Goal: Task Accomplishment & Management: Manage account settings

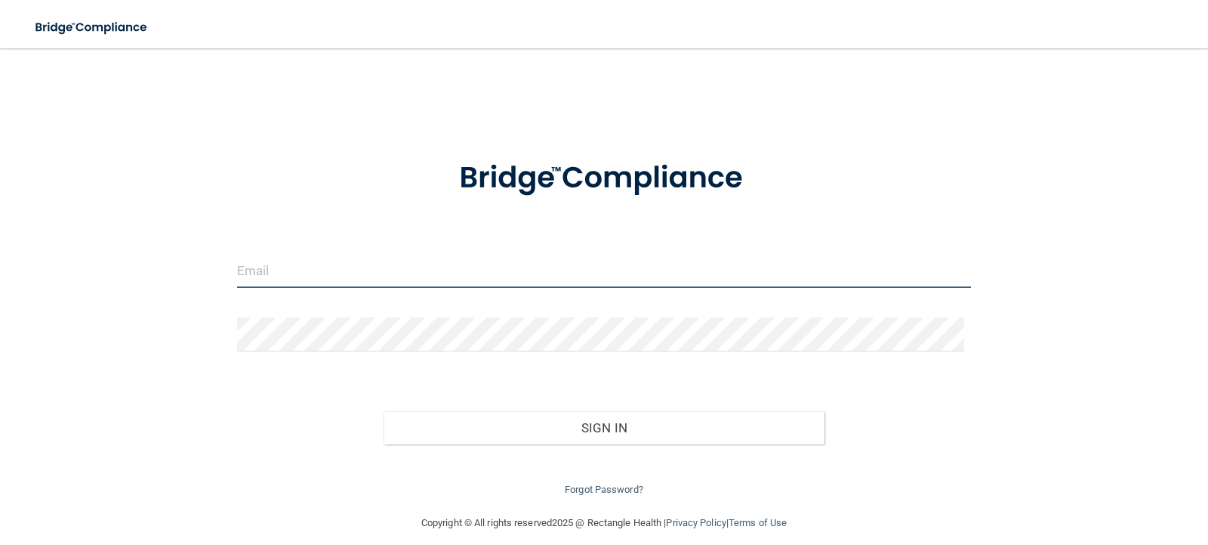
click at [352, 258] on input "email" at bounding box center [604, 271] width 735 height 34
type input "[PERSON_NAME][EMAIL_ADDRESS][PERSON_NAME][DOMAIN_NAME]"
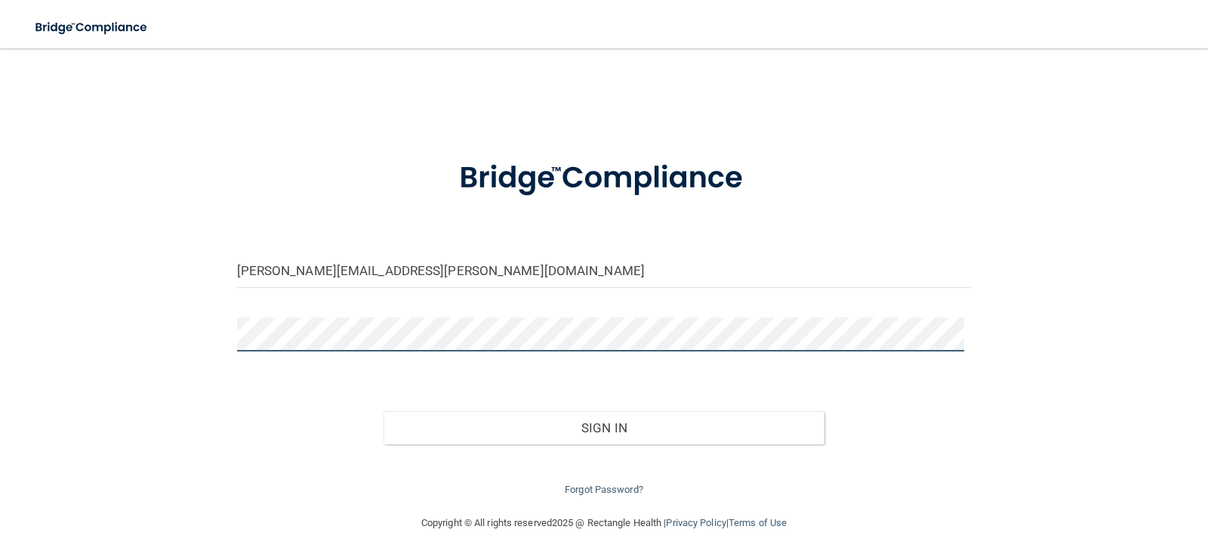
click at [384, 411] on button "Sign In" at bounding box center [604, 427] width 441 height 33
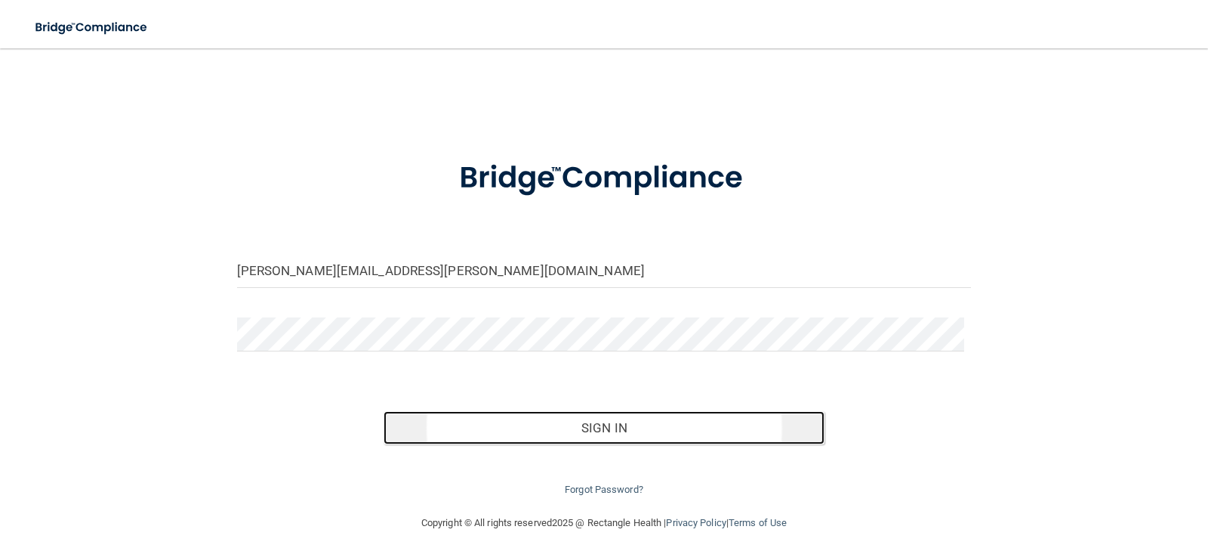
click at [573, 421] on button "Sign In" at bounding box center [604, 427] width 441 height 33
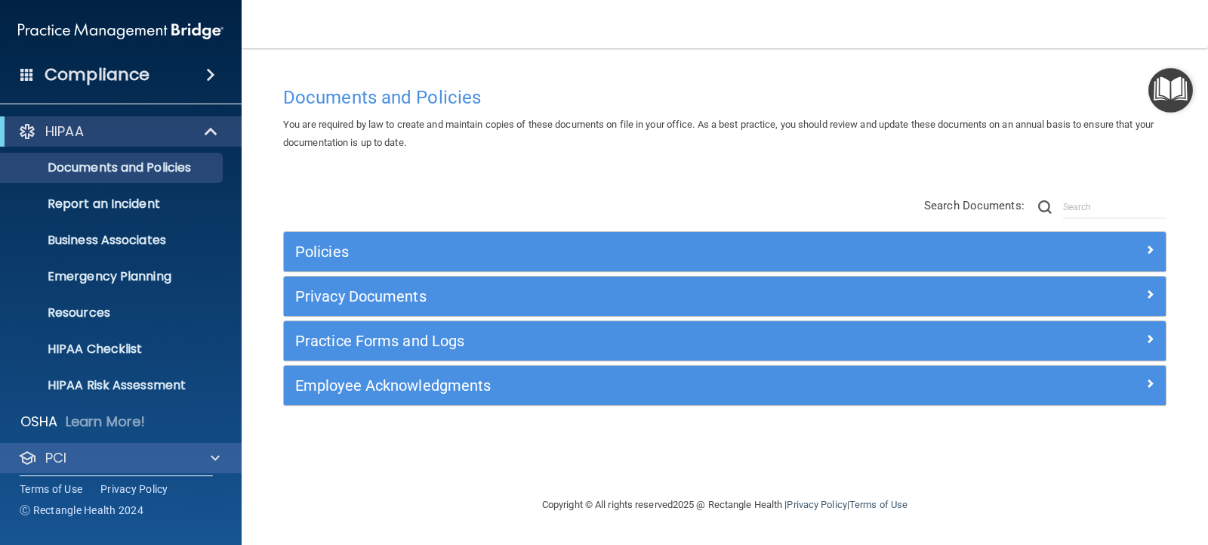
click at [78, 444] on div "PCI" at bounding box center [121, 458] width 242 height 30
click at [73, 450] on div "PCI" at bounding box center [100, 458] width 187 height 18
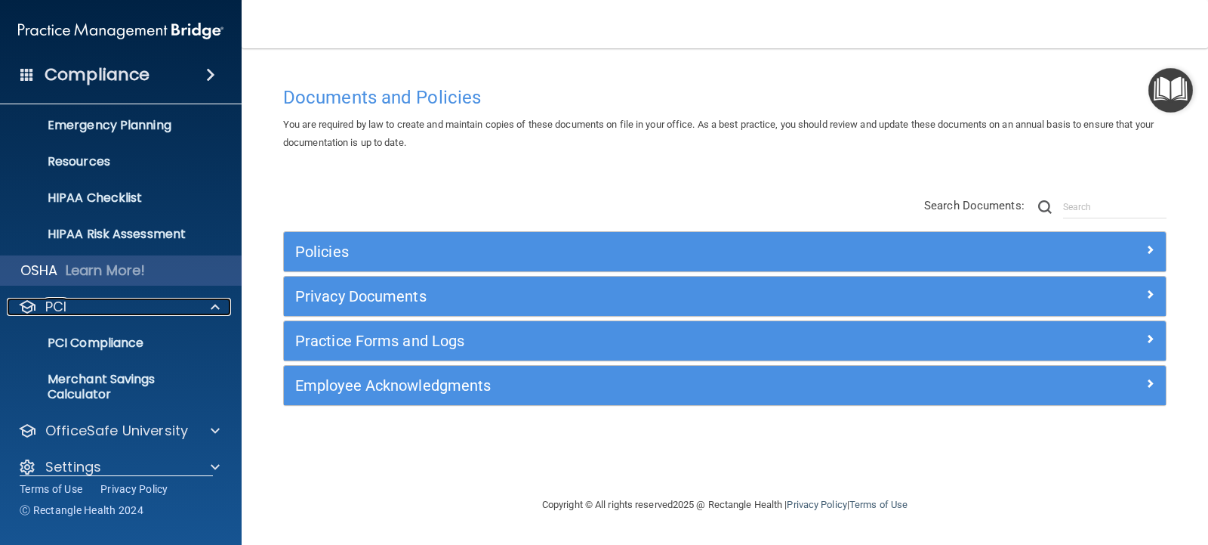
scroll to position [170, 0]
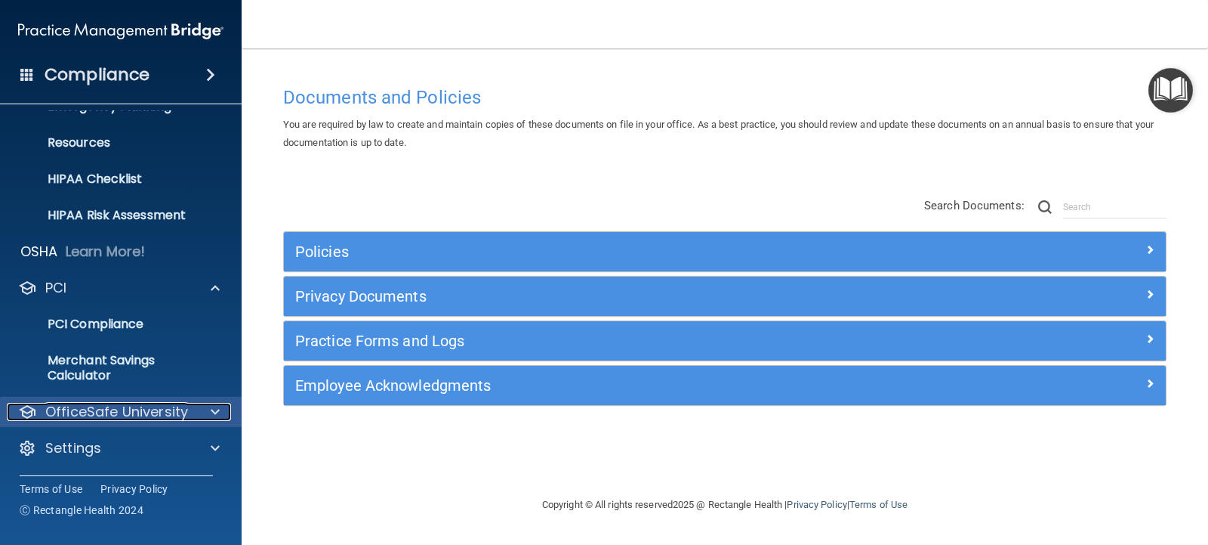
click at [119, 410] on p "OfficeSafe University" at bounding box center [116, 412] width 143 height 18
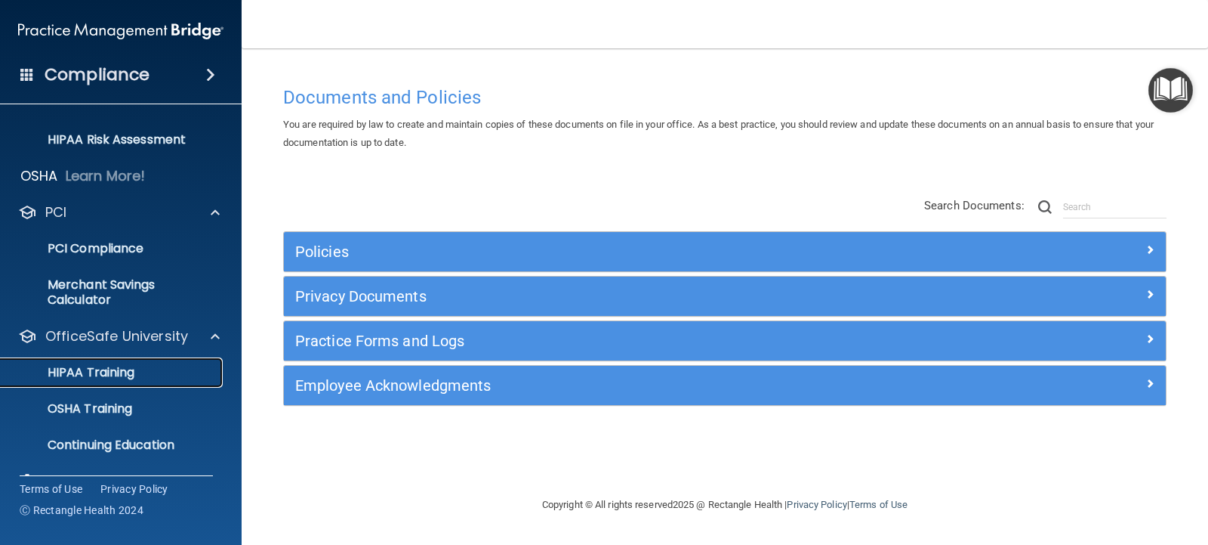
click at [89, 374] on p "HIPAA Training" at bounding box center [72, 372] width 125 height 15
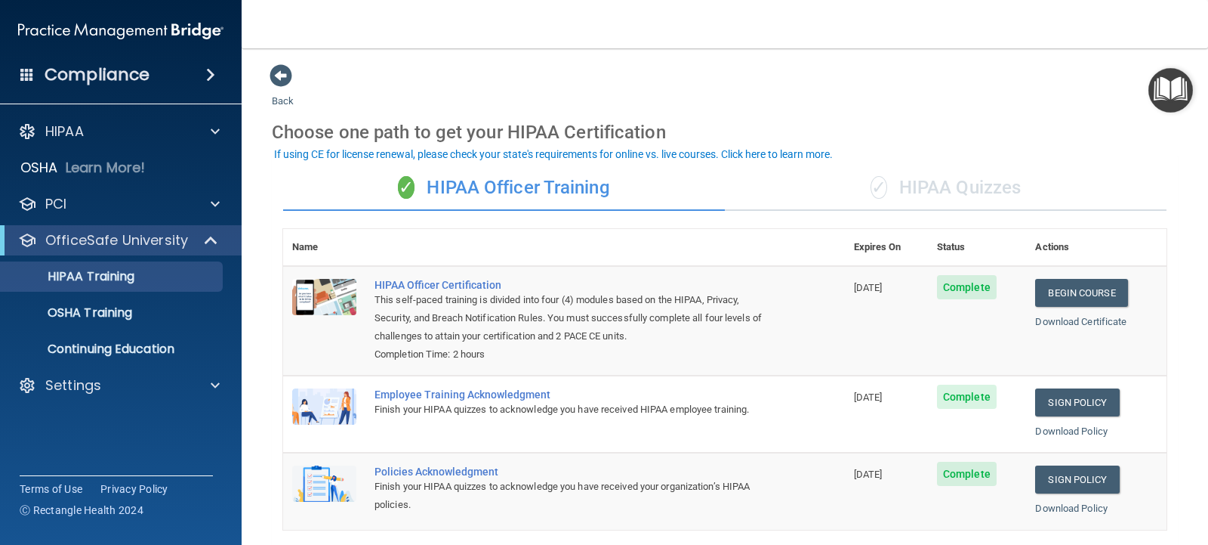
click at [928, 192] on div "✓ HIPAA Quizzes" at bounding box center [946, 187] width 442 height 45
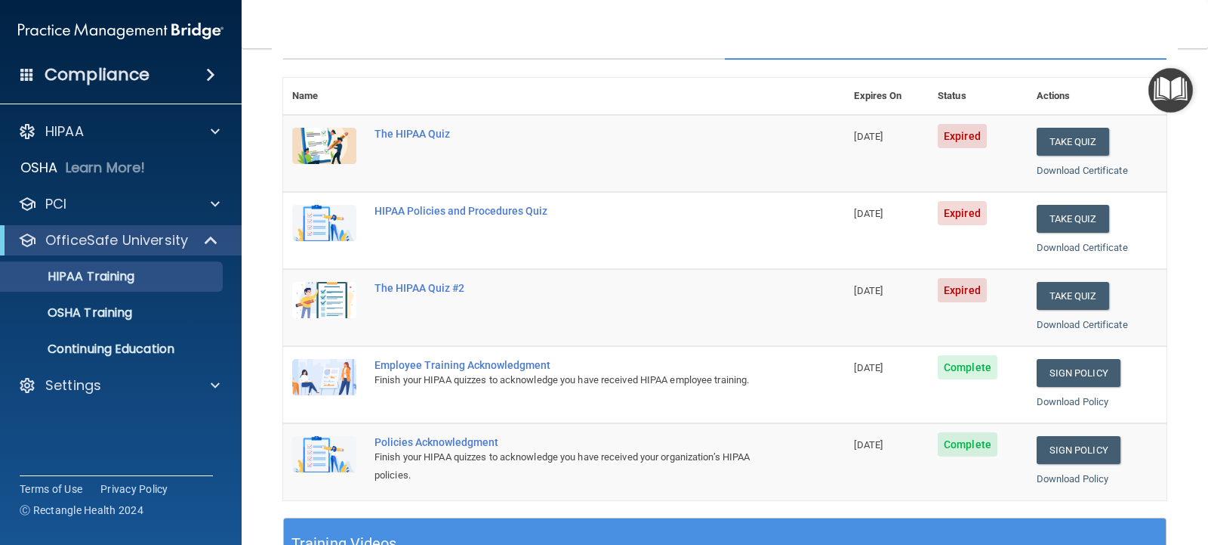
scroll to position [302, 0]
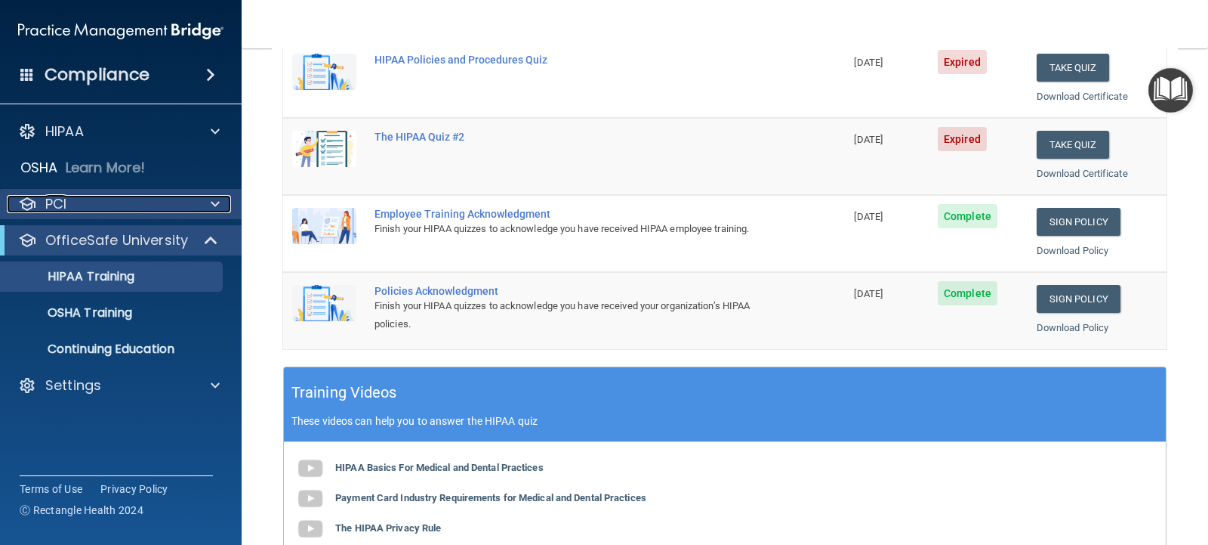
click at [57, 206] on p "PCI" at bounding box center [55, 204] width 21 height 18
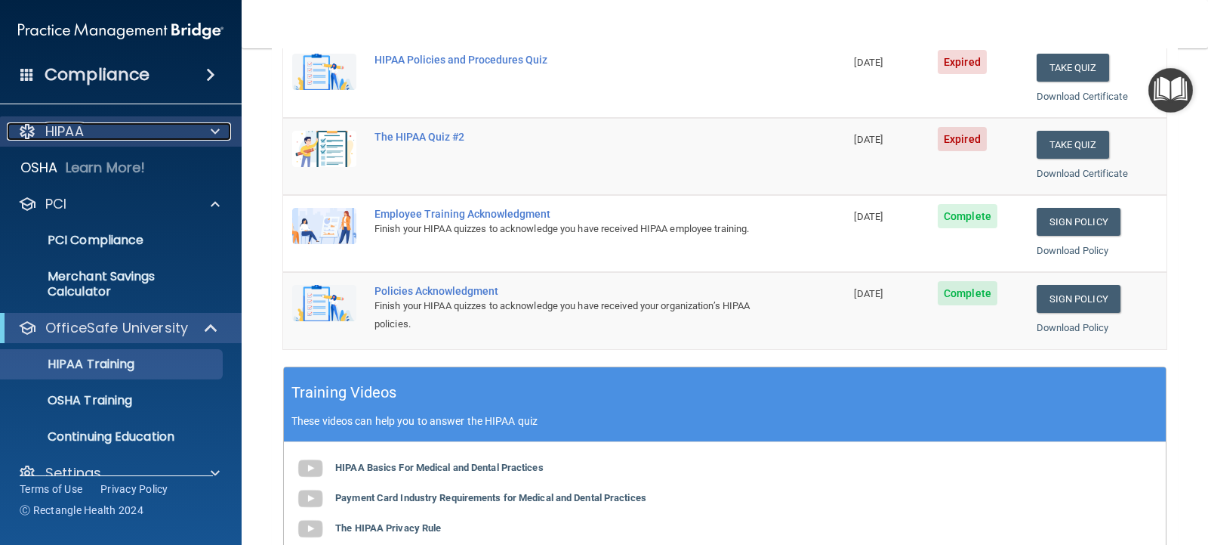
click at [69, 135] on p "HIPAA" at bounding box center [64, 131] width 39 height 18
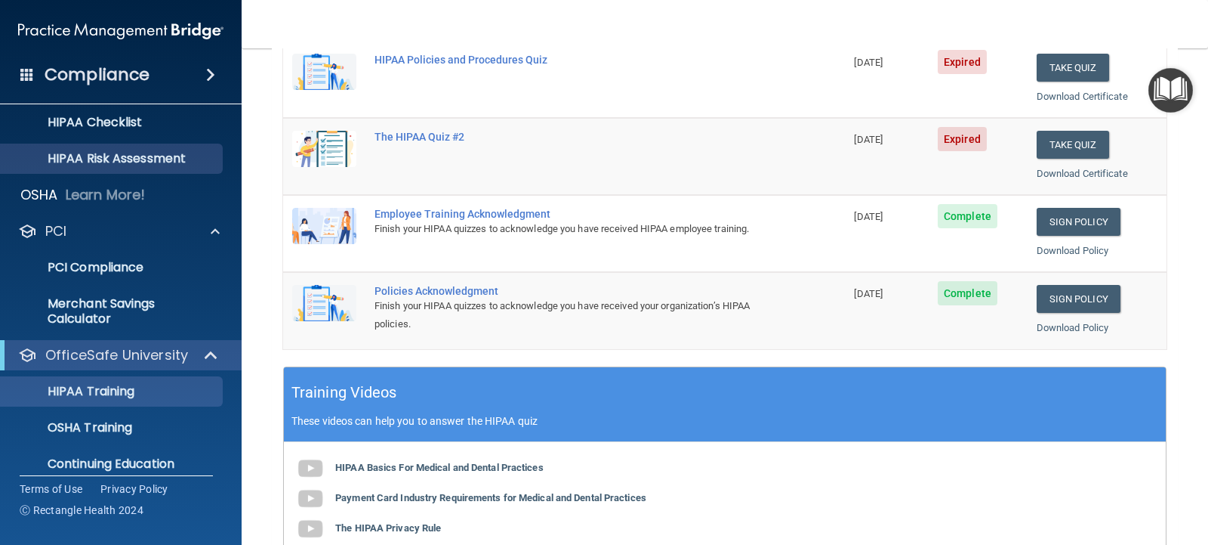
scroll to position [279, 0]
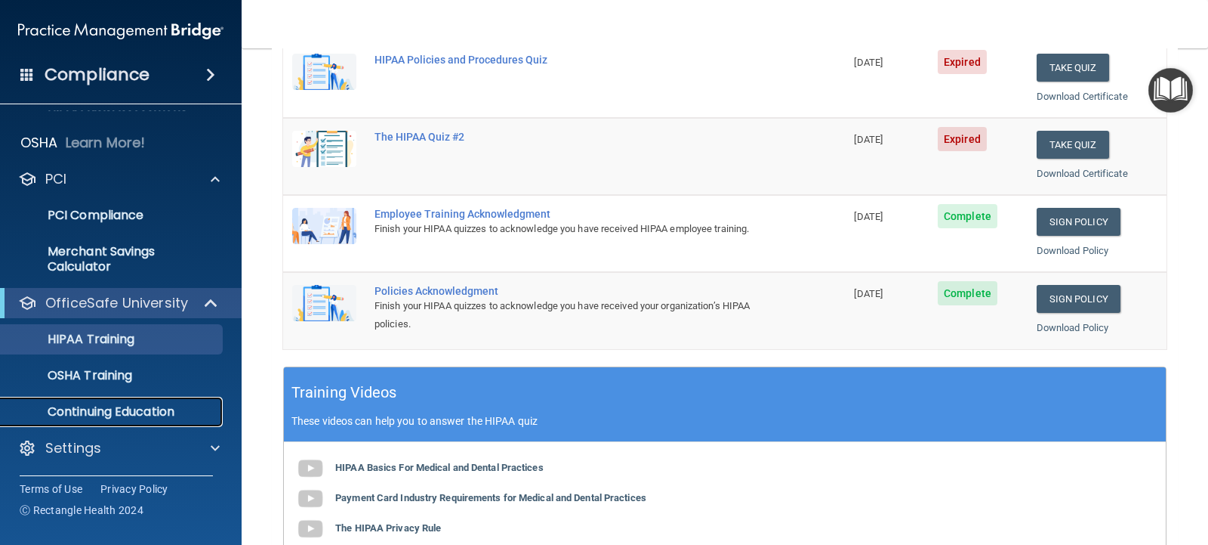
click at [158, 406] on p "Continuing Education" at bounding box center [113, 411] width 206 height 15
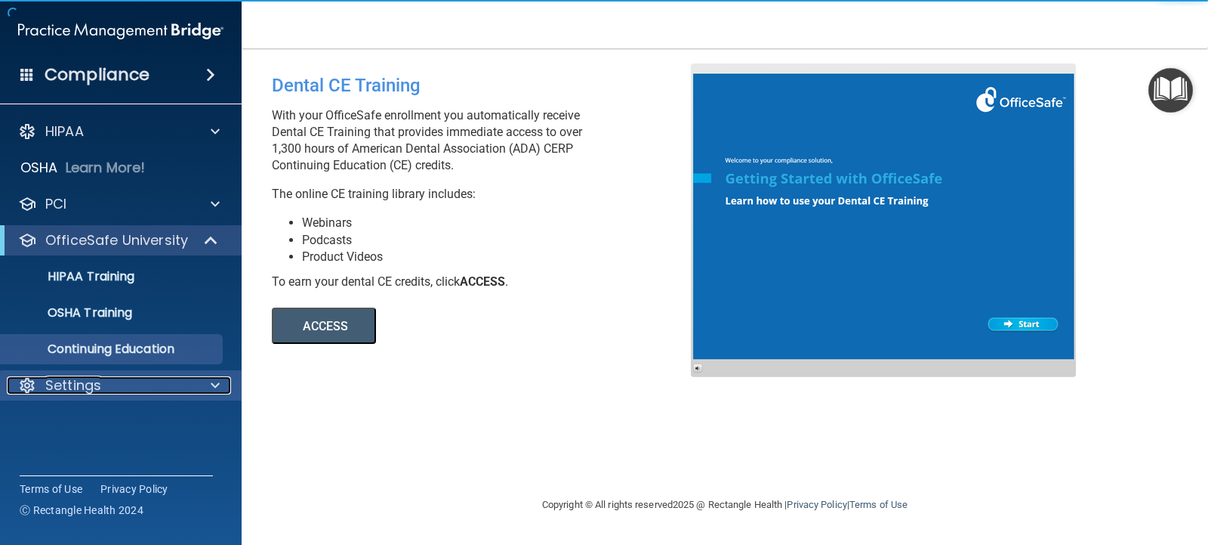
click at [79, 385] on p "Settings" at bounding box center [73, 385] width 56 height 18
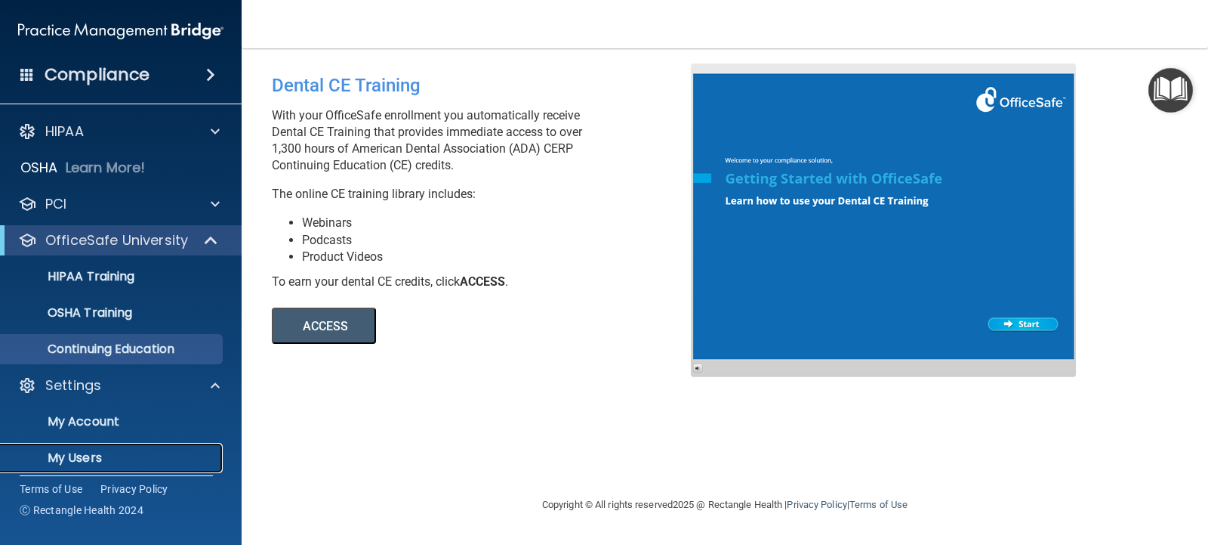
click at [87, 452] on p "My Users" at bounding box center [113, 457] width 206 height 15
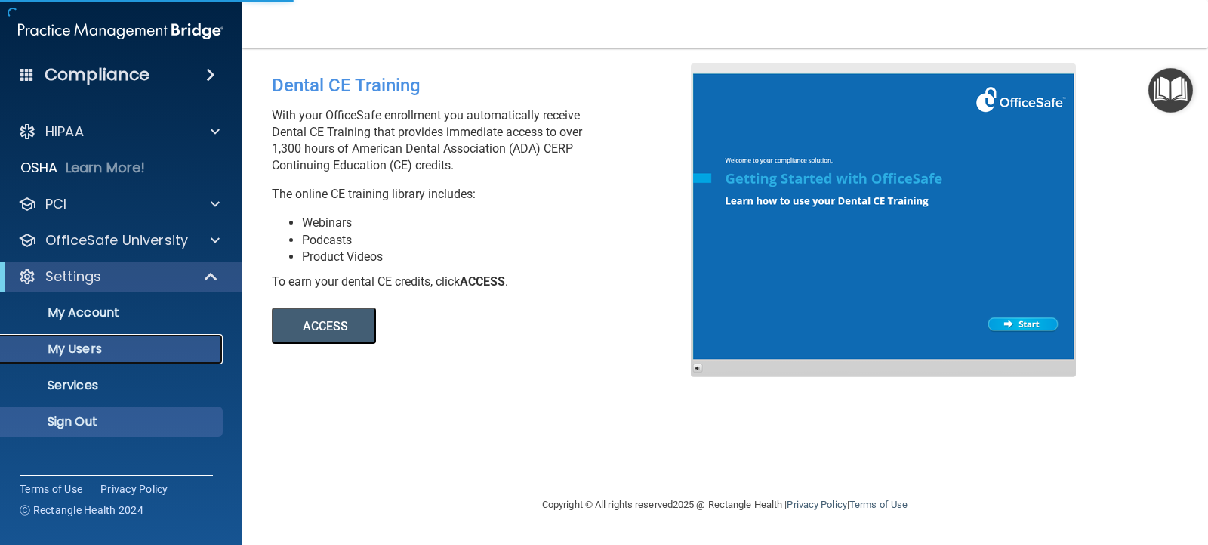
select select "20"
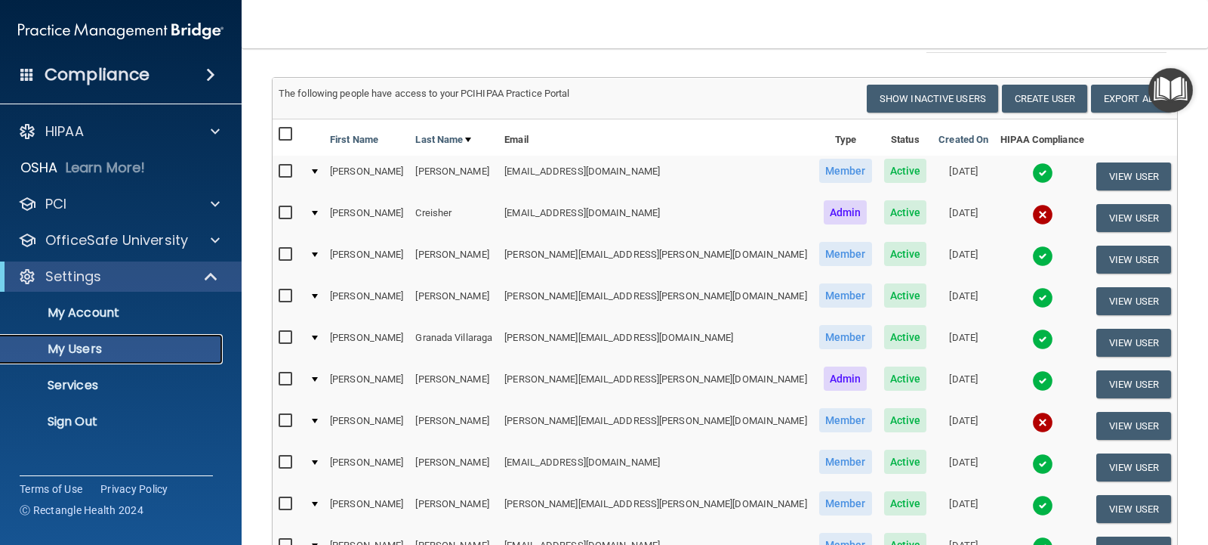
scroll to position [151, 0]
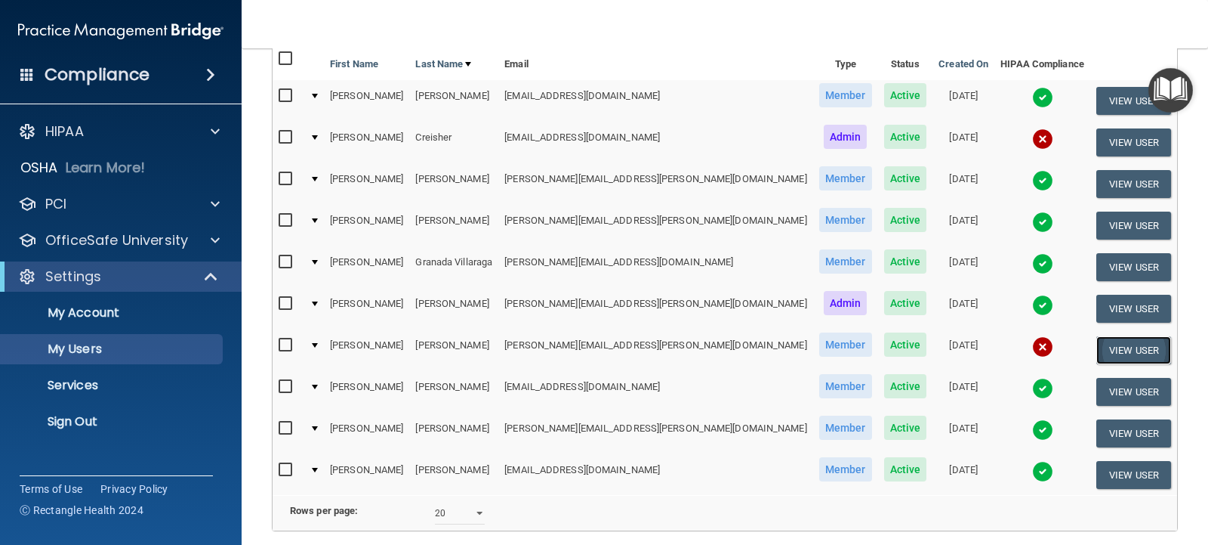
click at [1112, 350] on button "View User" at bounding box center [1134, 350] width 75 height 28
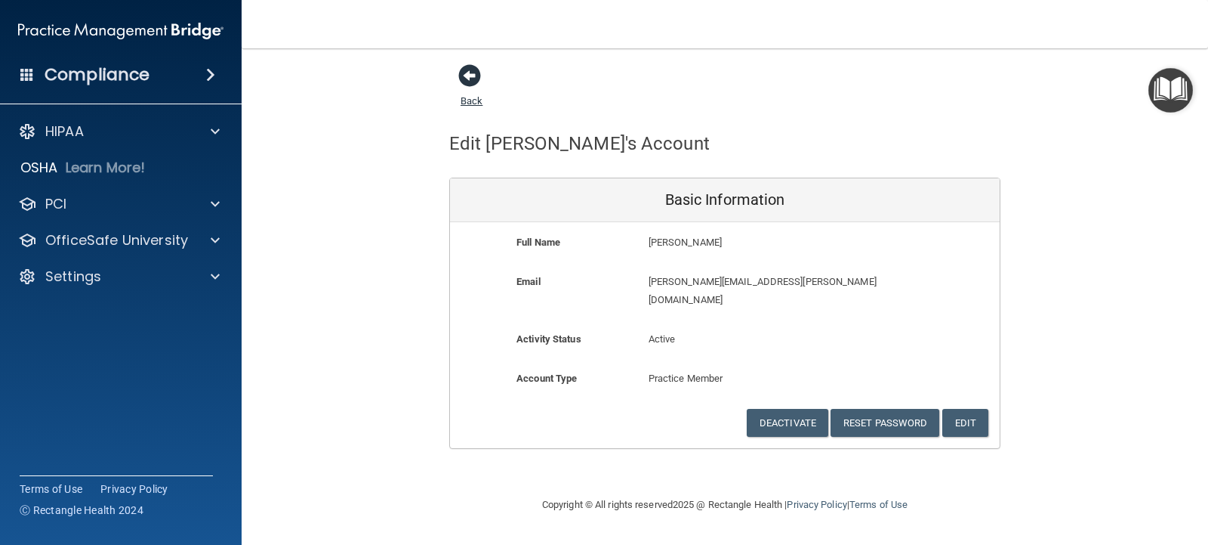
click at [465, 71] on span at bounding box center [469, 75] width 23 height 23
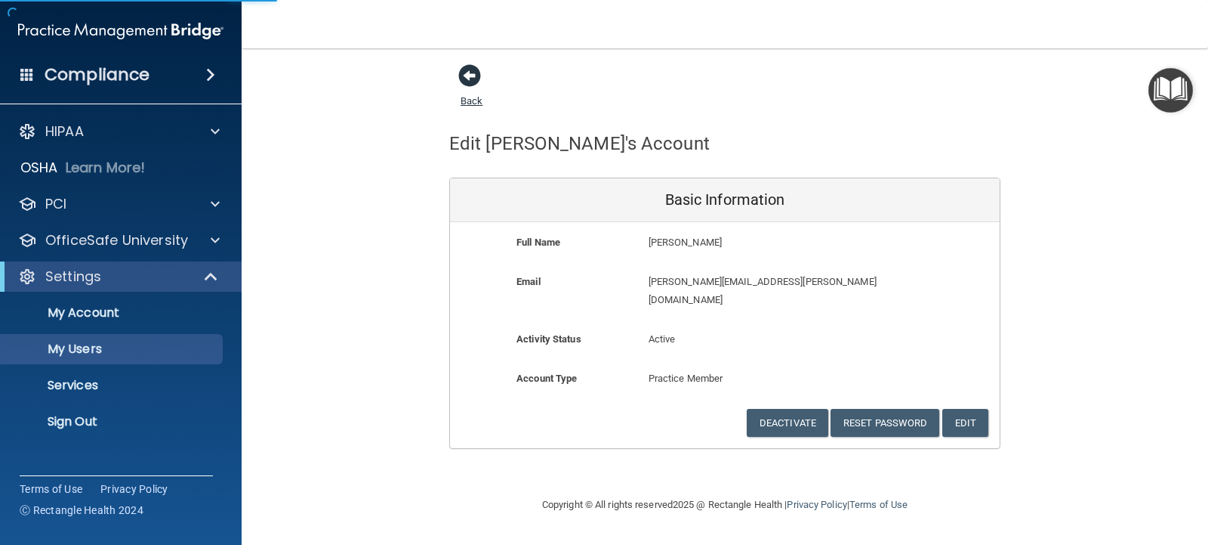
select select "20"
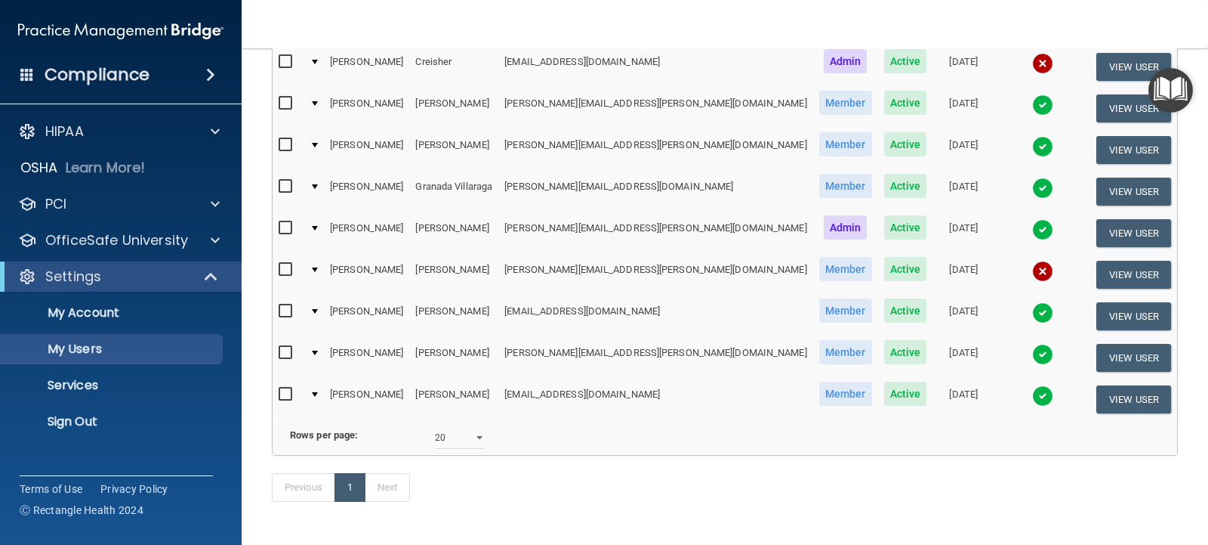
scroll to position [290, 0]
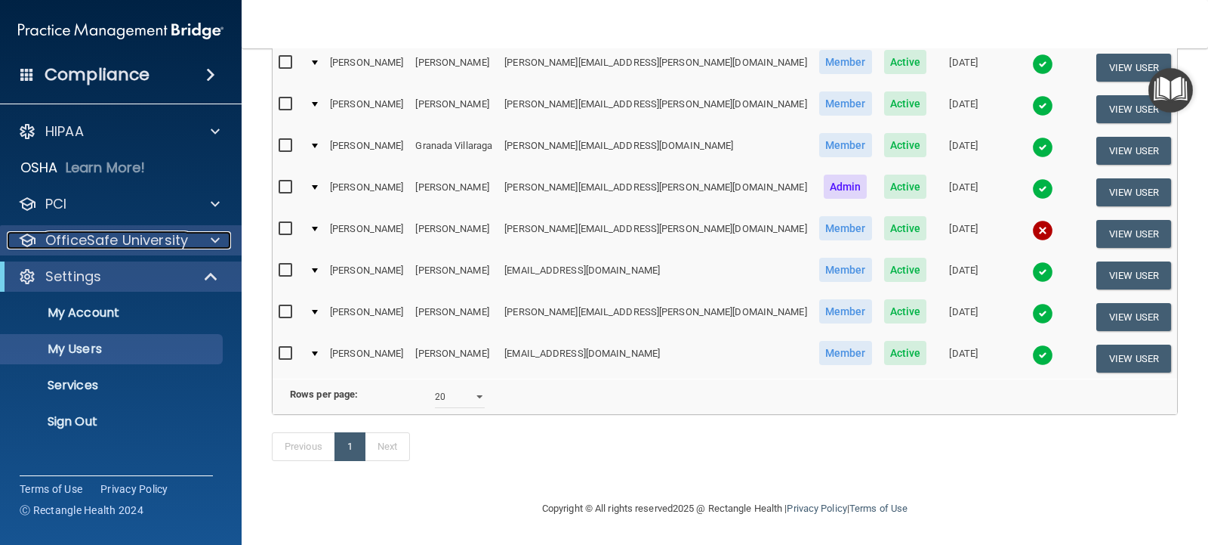
click at [95, 239] on p "OfficeSafe University" at bounding box center [116, 240] width 143 height 18
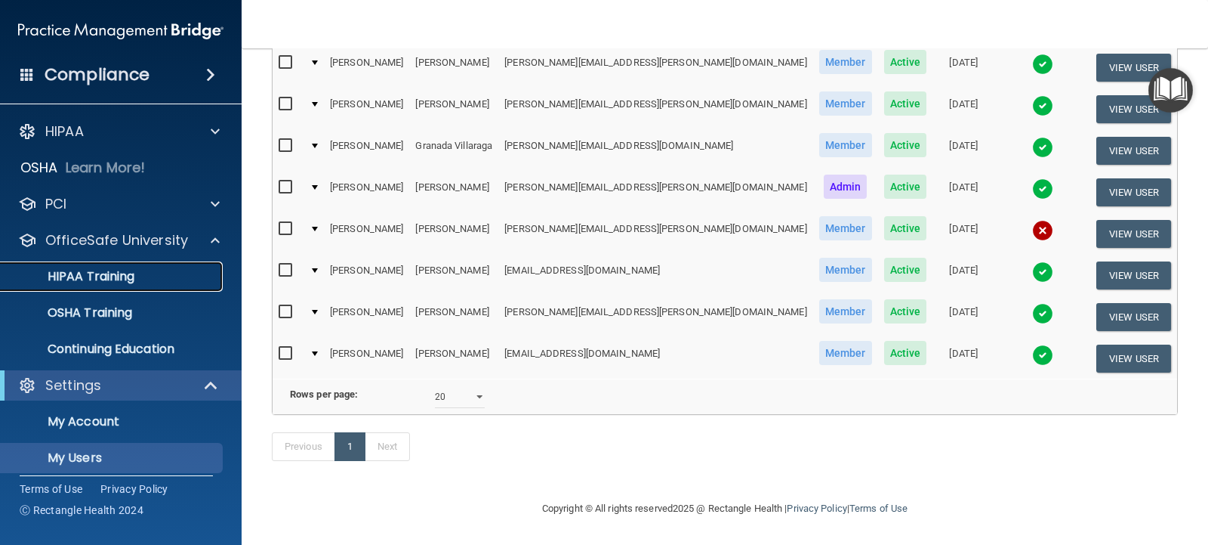
click at [90, 269] on p "HIPAA Training" at bounding box center [72, 276] width 125 height 15
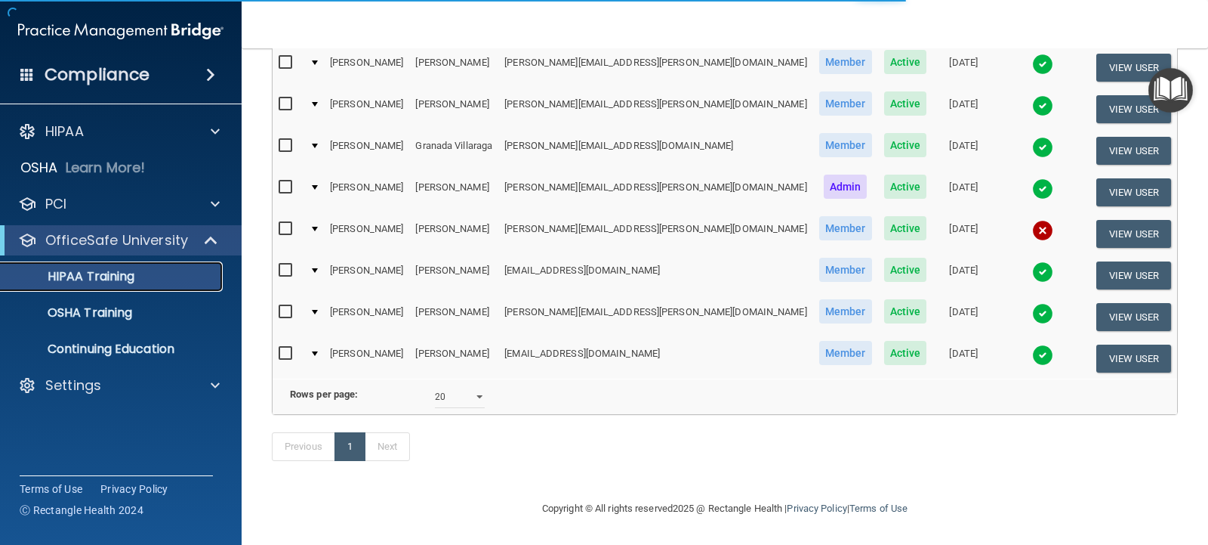
scroll to position [472, 0]
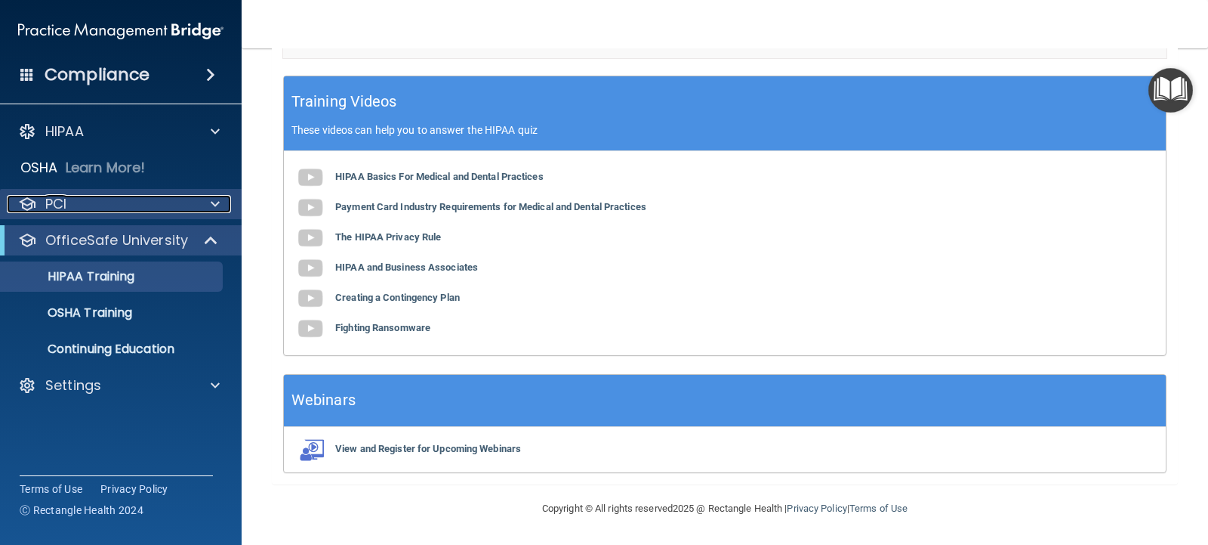
click at [54, 201] on p "PCI" at bounding box center [55, 204] width 21 height 18
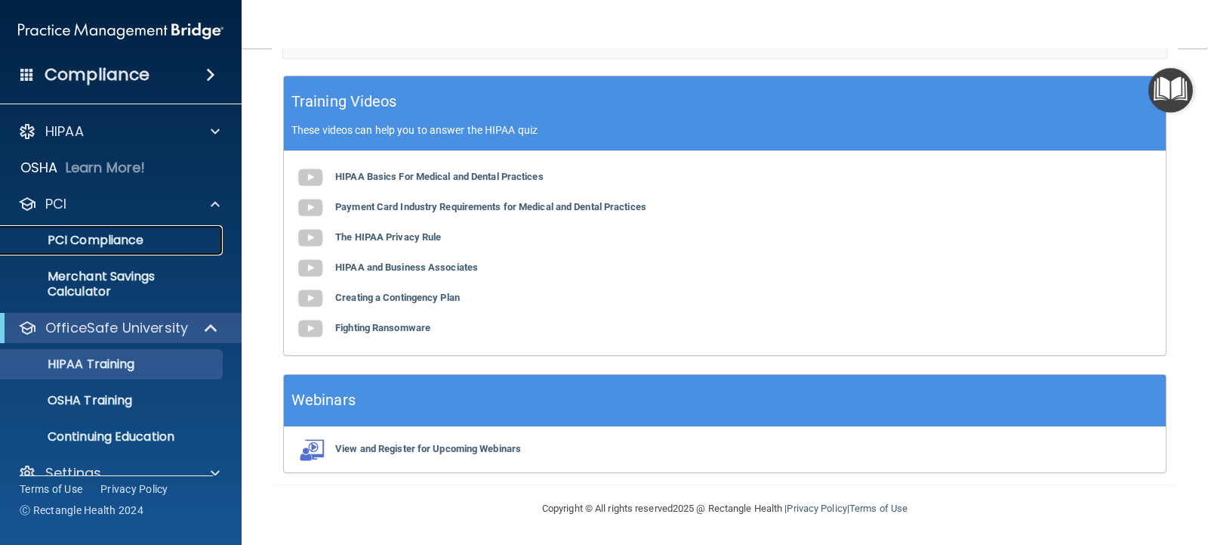
click at [69, 238] on p "PCI Compliance" at bounding box center [113, 240] width 206 height 15
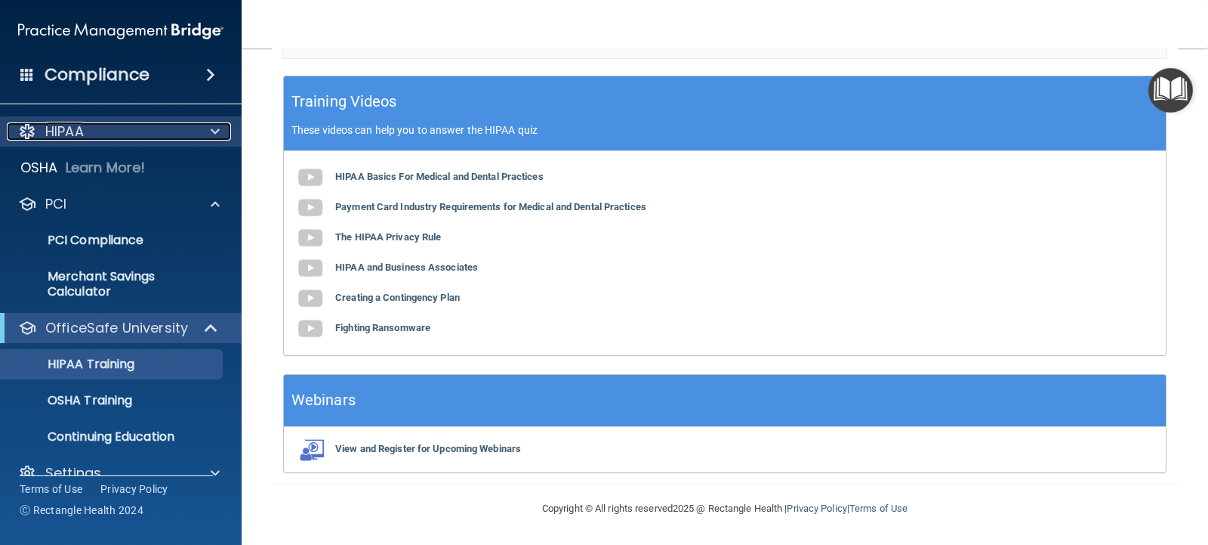
click at [65, 135] on p "HIPAA" at bounding box center [64, 131] width 39 height 18
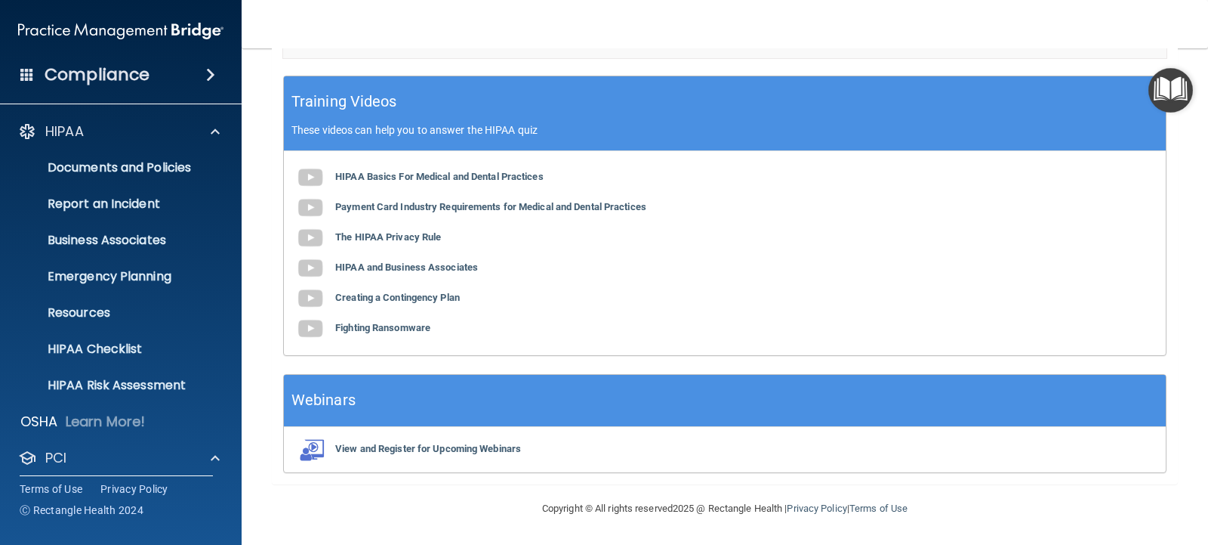
click at [115, 74] on h4 "Compliance" at bounding box center [97, 74] width 105 height 21
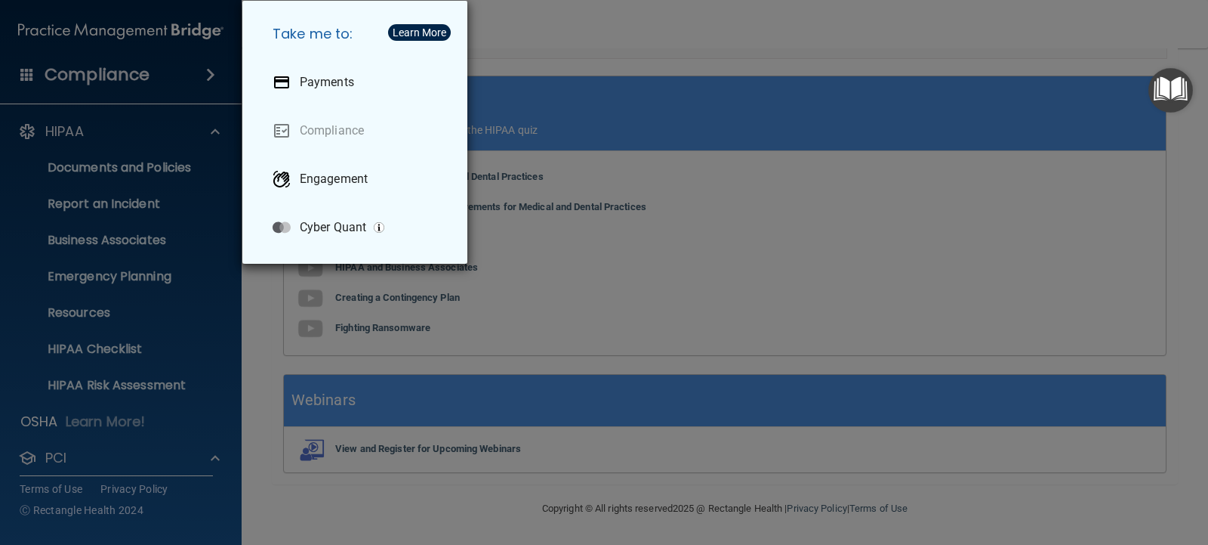
click at [678, 18] on div "Take me to: Payments Compliance Engagement Cyber Quant" at bounding box center [604, 272] width 1208 height 545
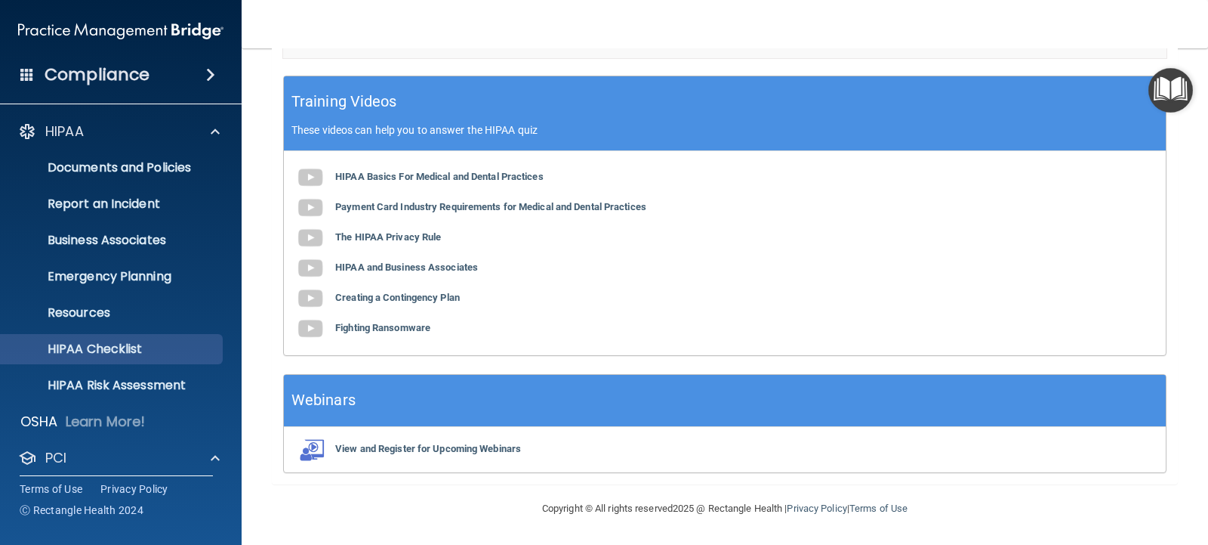
scroll to position [151, 0]
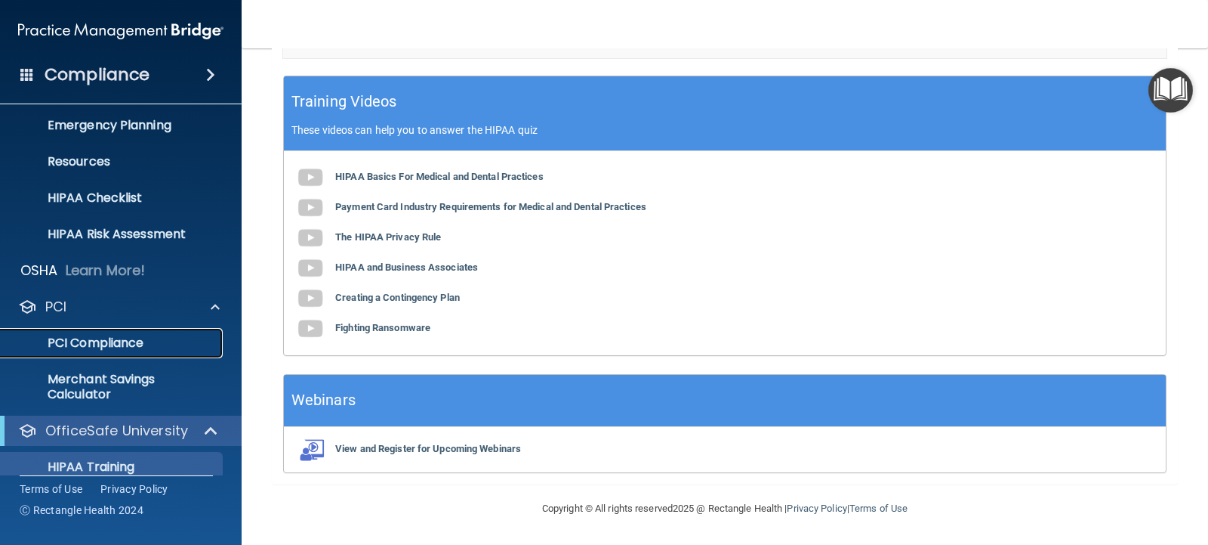
click at [108, 345] on p "PCI Compliance" at bounding box center [113, 342] width 206 height 15
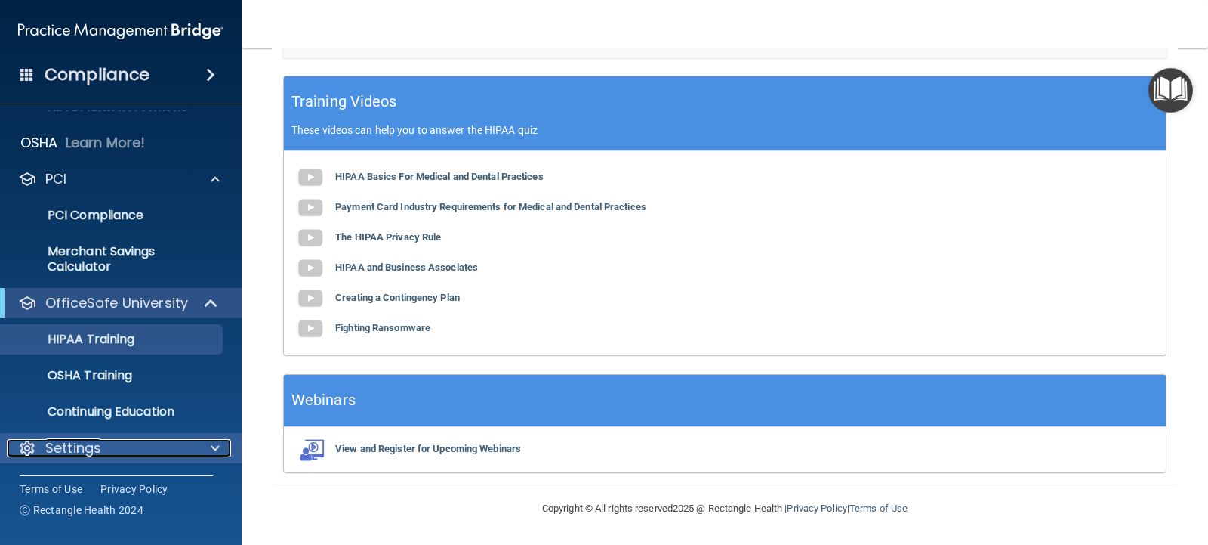
click at [76, 448] on p "Settings" at bounding box center [73, 448] width 56 height 18
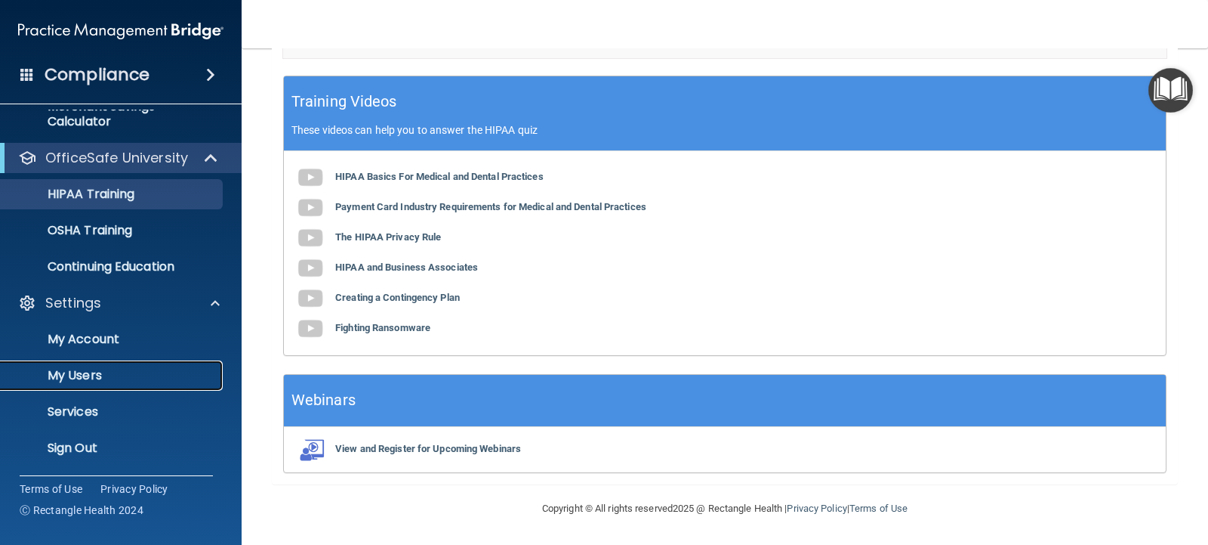
click at [72, 376] on p "My Users" at bounding box center [113, 375] width 206 height 15
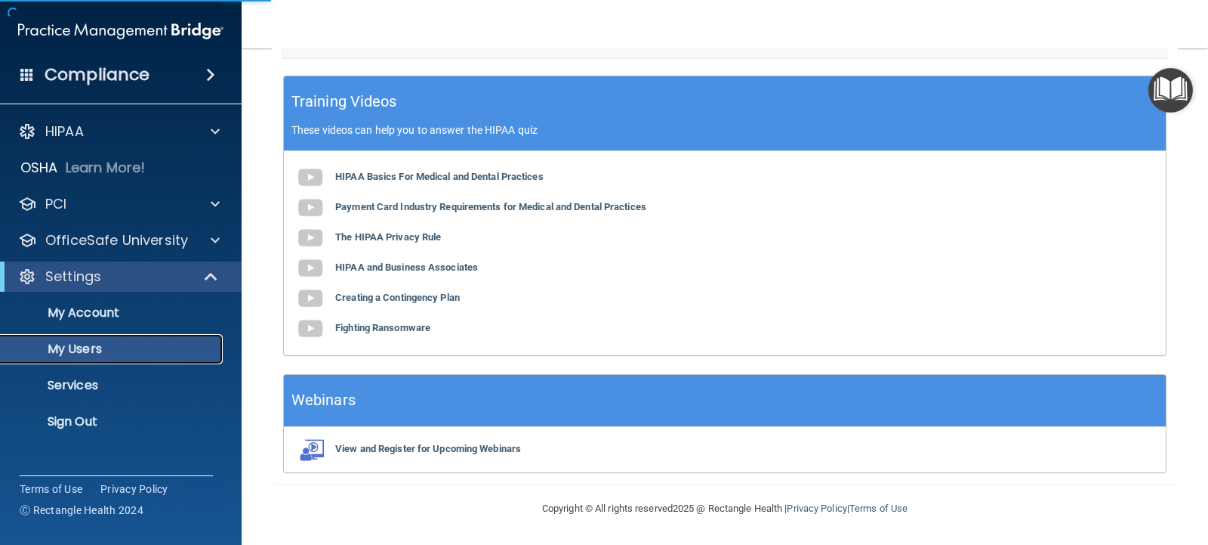
scroll to position [290, 0]
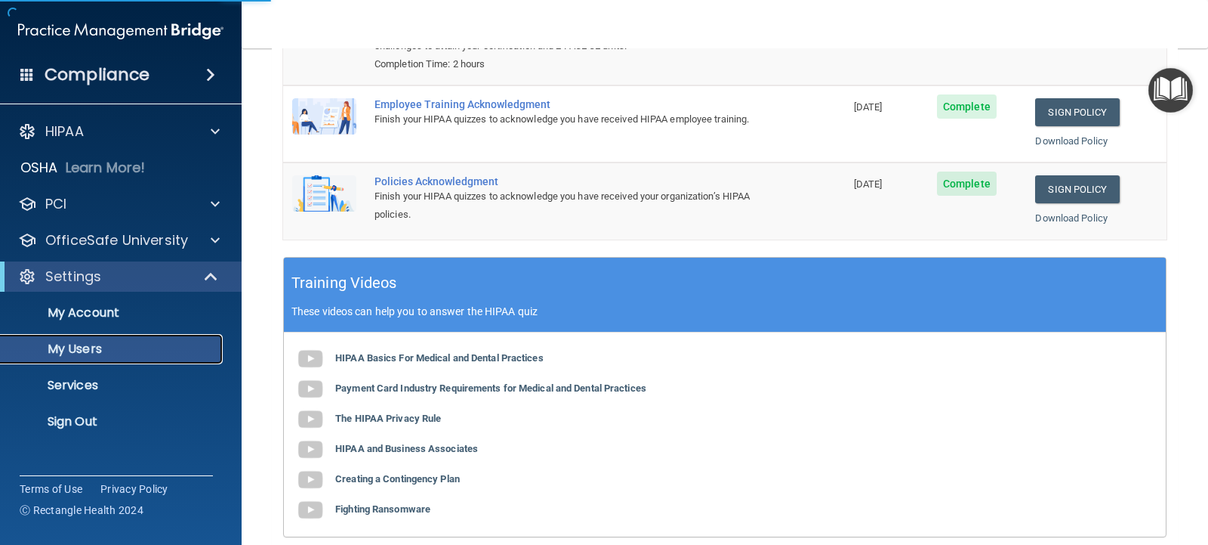
select select "20"
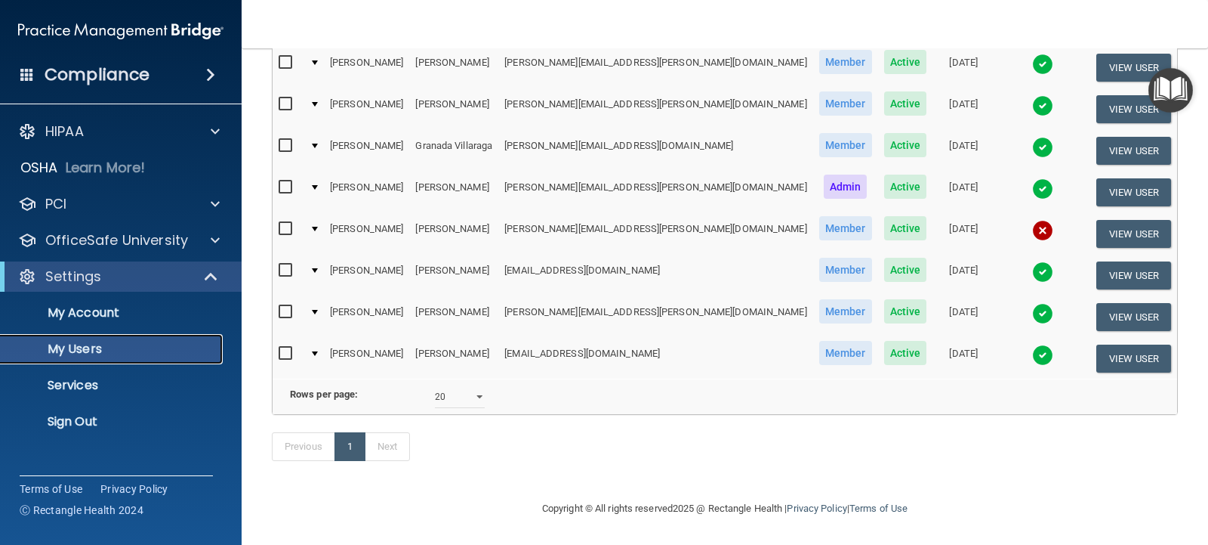
scroll to position [0, 0]
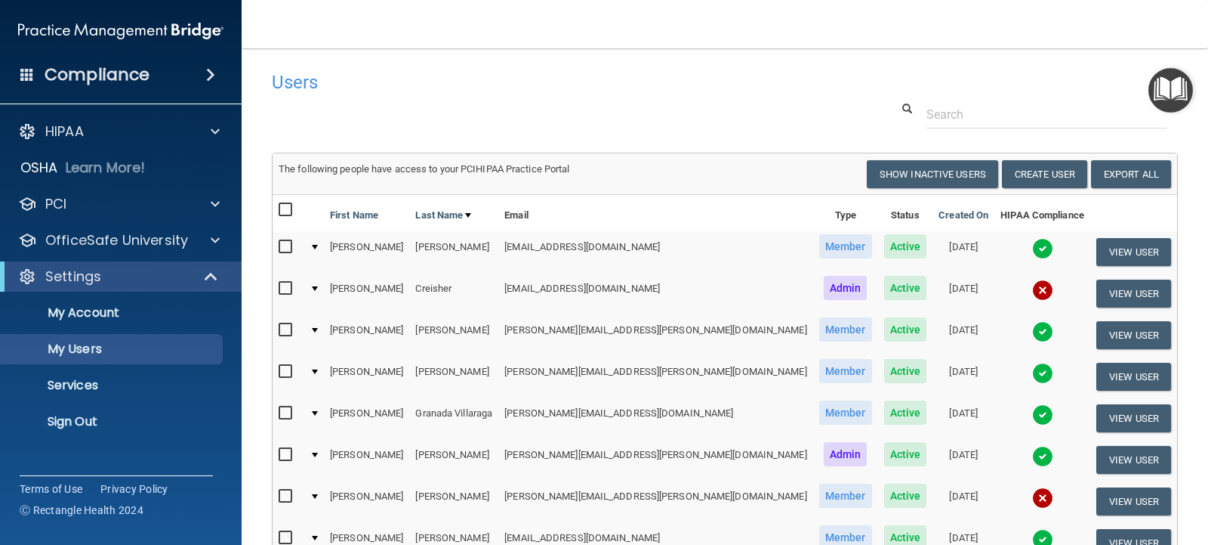
click at [412, 99] on div "Users" at bounding box center [532, 81] width 542 height 37
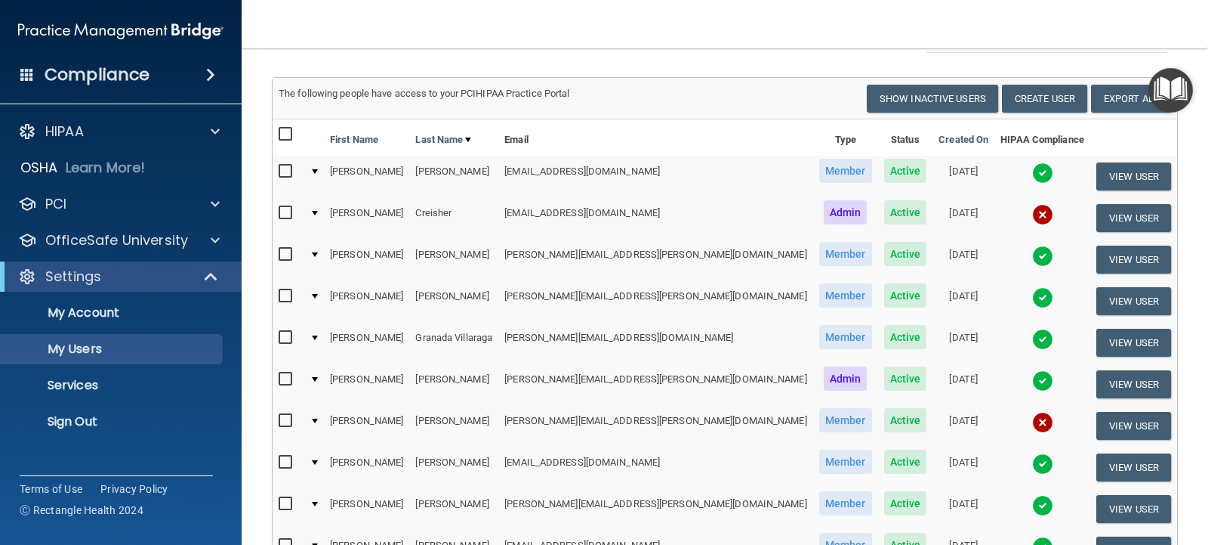
click at [285, 421] on input "checkbox" at bounding box center [287, 421] width 17 height 12
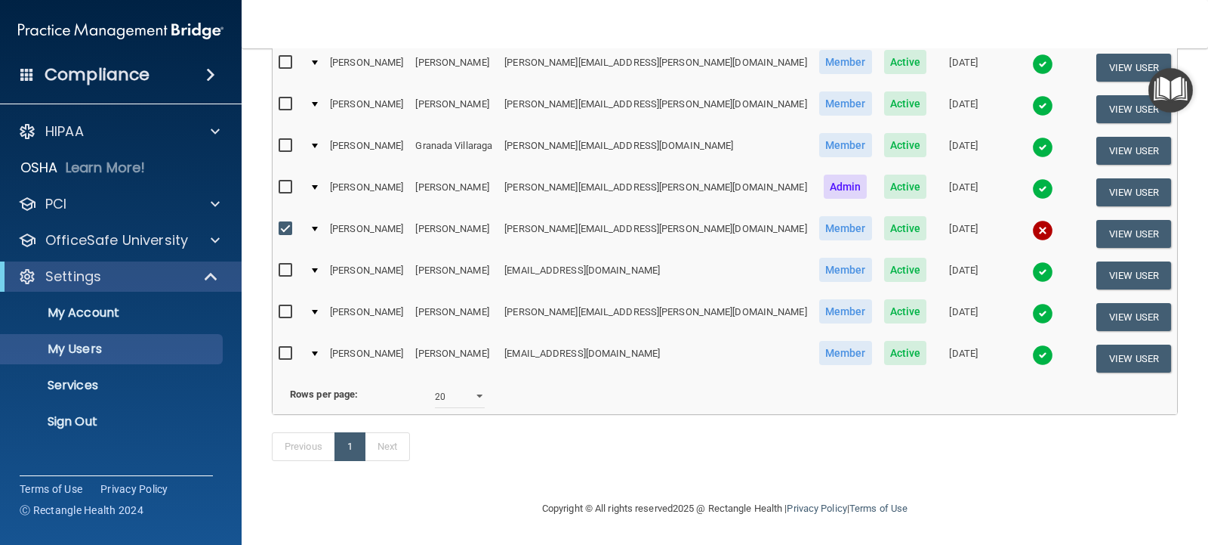
scroll to position [216, 0]
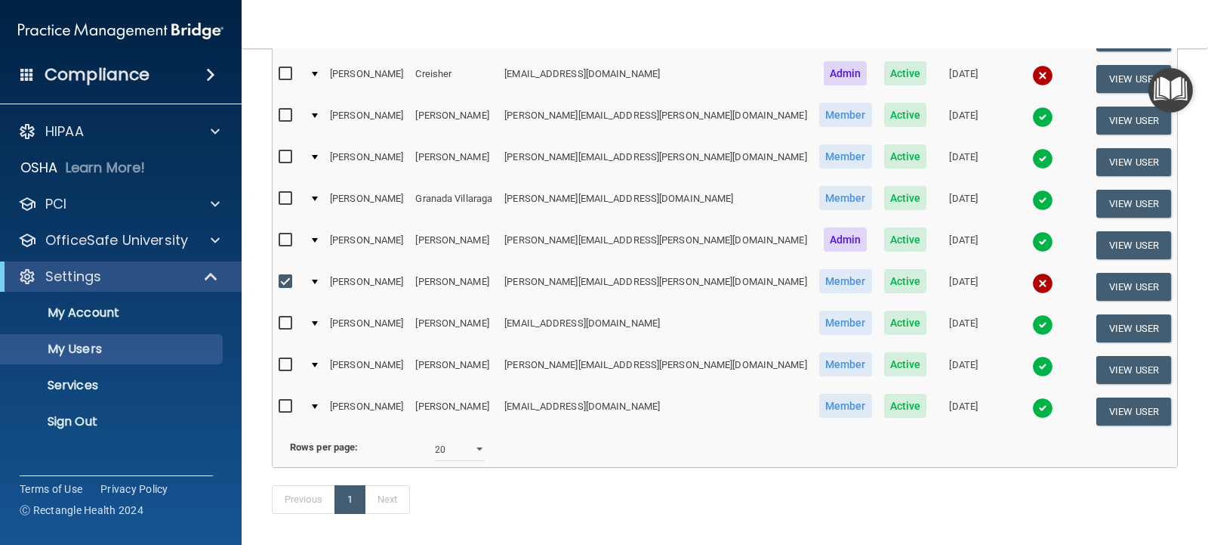
click at [820, 285] on span "Member" at bounding box center [846, 281] width 53 height 24
click at [884, 281] on span "Active" at bounding box center [905, 281] width 43 height 24
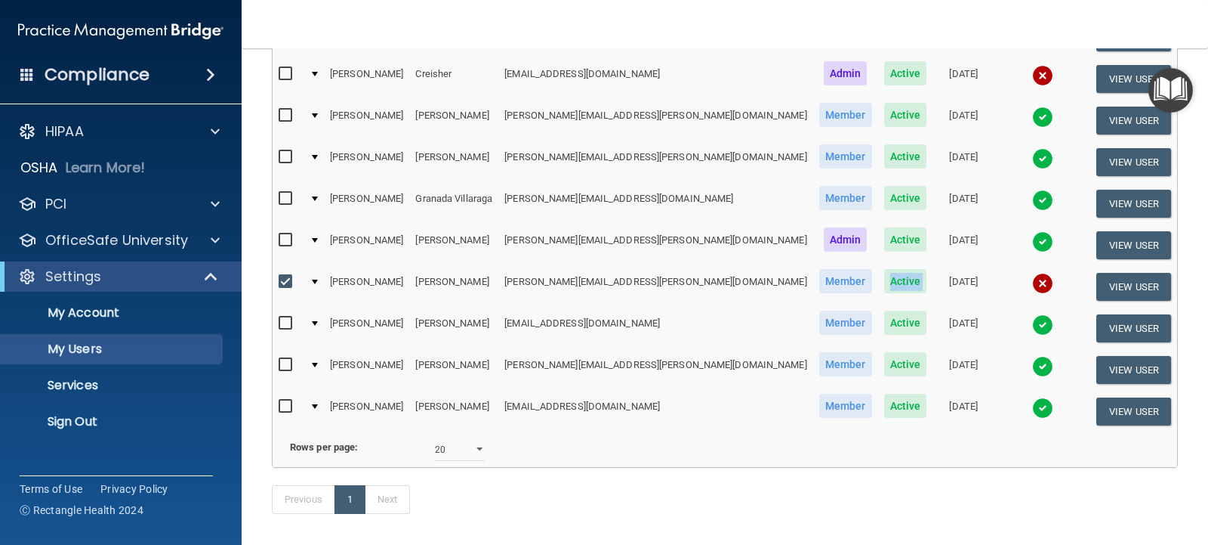
click at [289, 282] on input "checkbox" at bounding box center [287, 282] width 17 height 12
checkbox input "false"
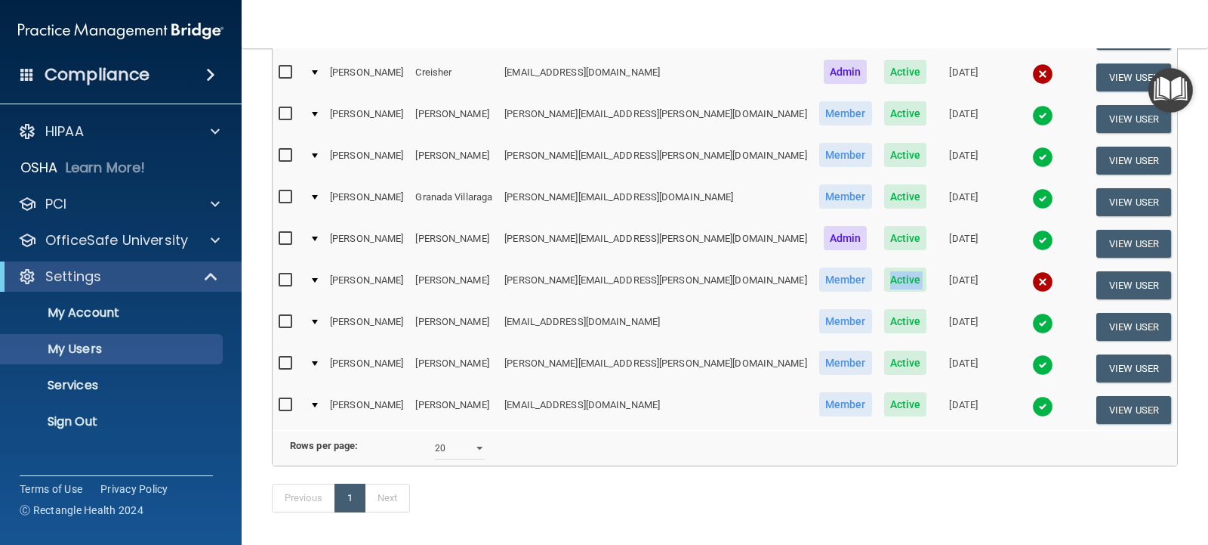
scroll to position [215, 0]
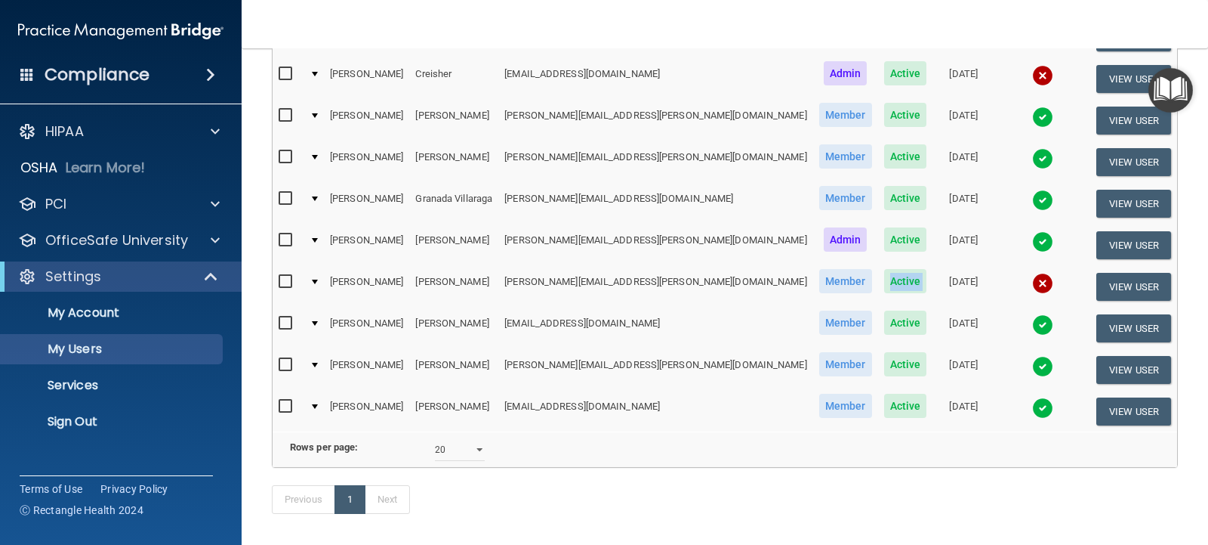
click at [884, 281] on span "Active" at bounding box center [905, 281] width 43 height 24
click at [91, 316] on p "My Account" at bounding box center [113, 312] width 206 height 15
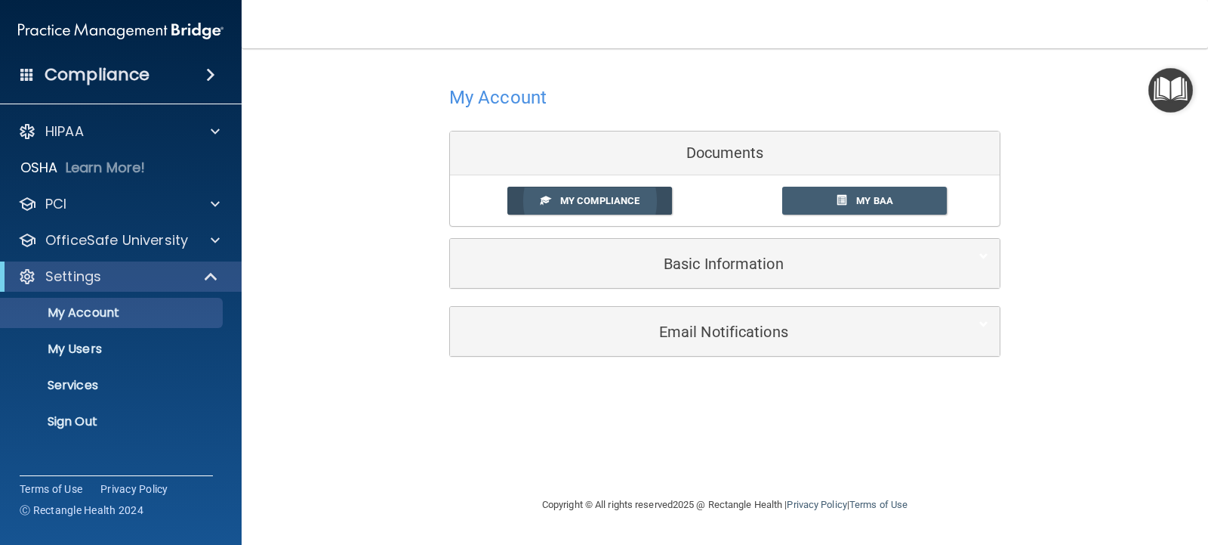
click at [588, 196] on span "My Compliance" at bounding box center [599, 200] width 79 height 11
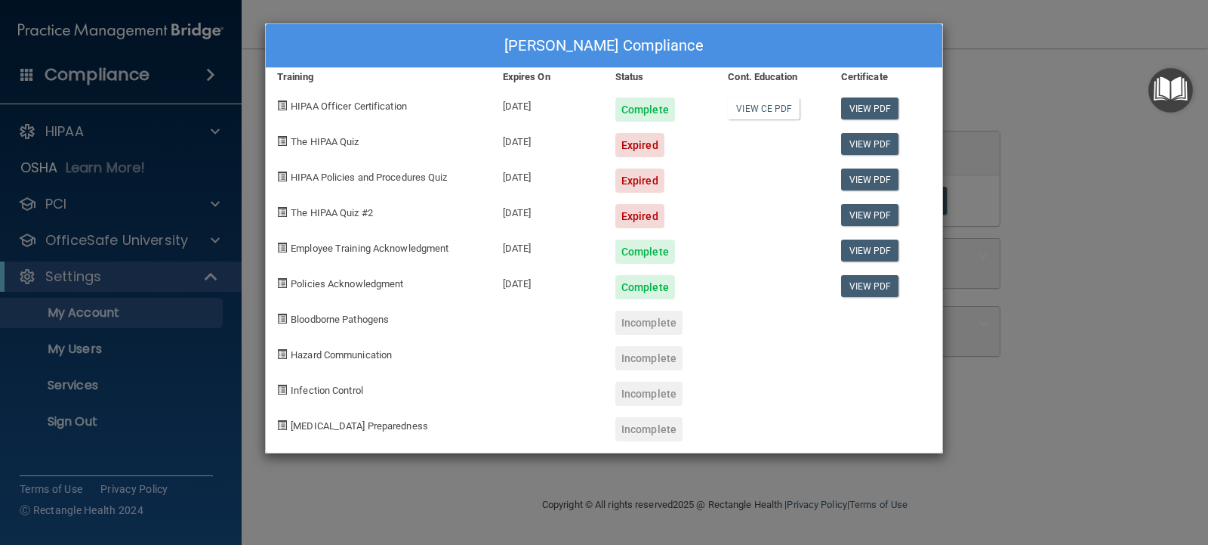
click at [1025, 55] on div "[PERSON_NAME] Compliance Training Expires On Status Cont. Education Certificate…" at bounding box center [604, 272] width 1208 height 545
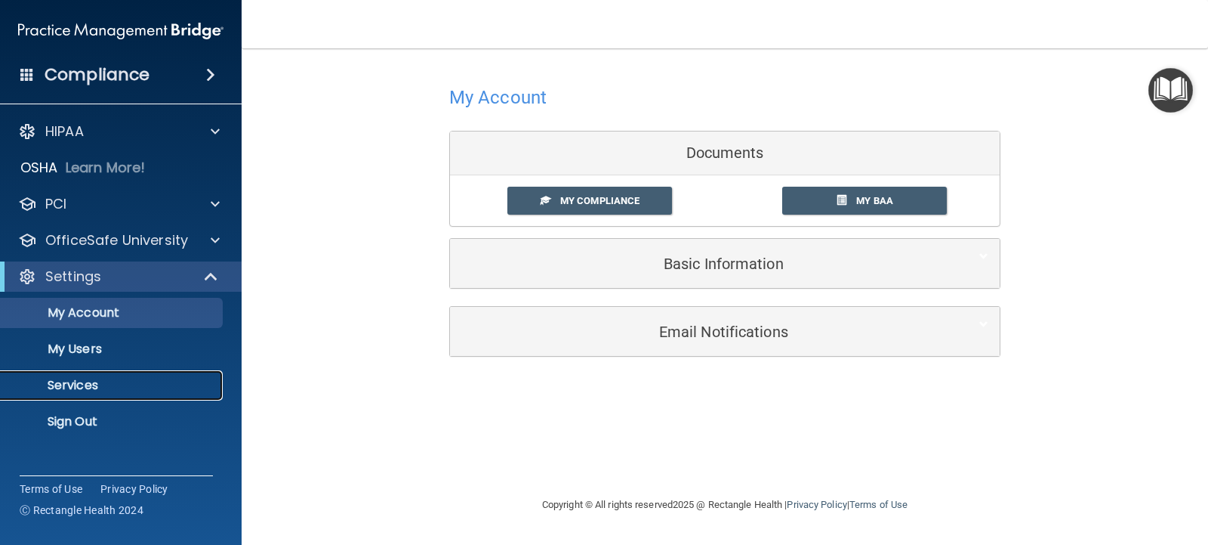
click at [67, 387] on p "Services" at bounding box center [113, 385] width 206 height 15
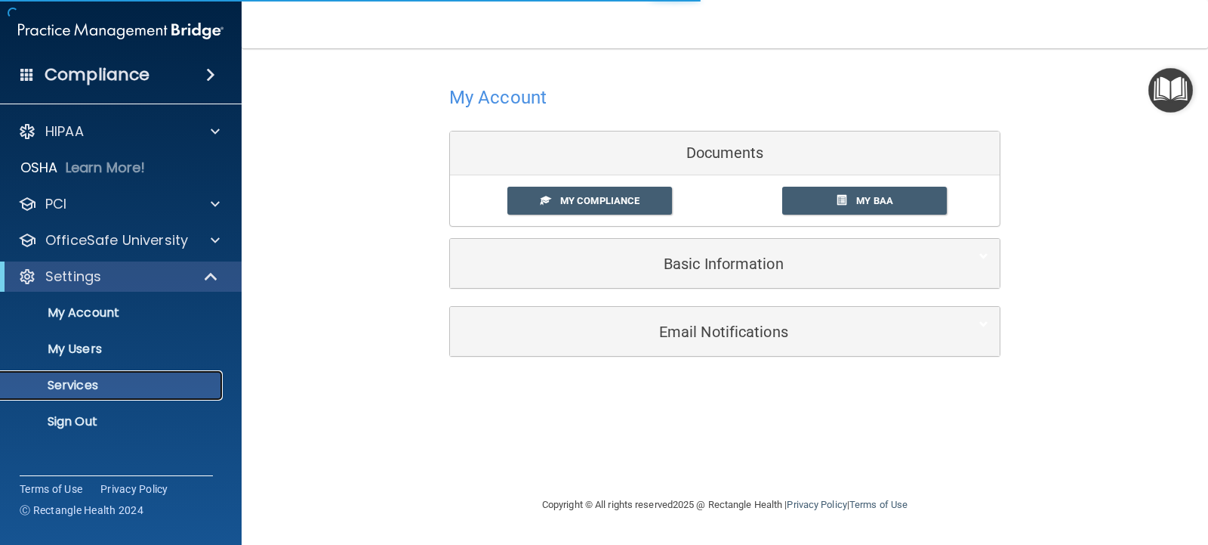
click at [67, 387] on p "Services" at bounding box center [113, 385] width 206 height 15
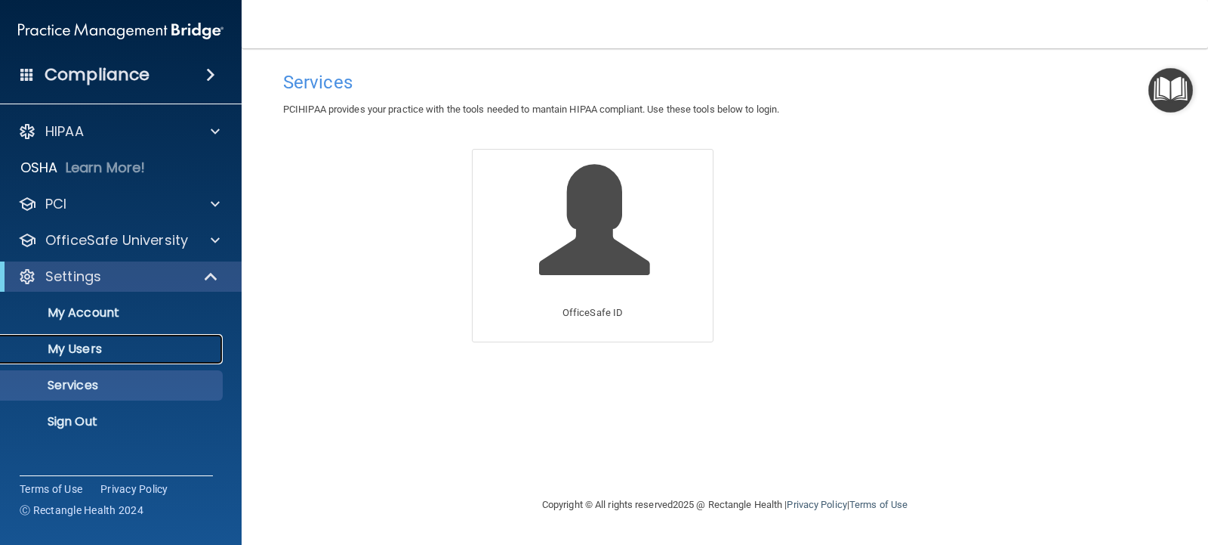
click at [66, 351] on p "My Users" at bounding box center [113, 348] width 206 height 15
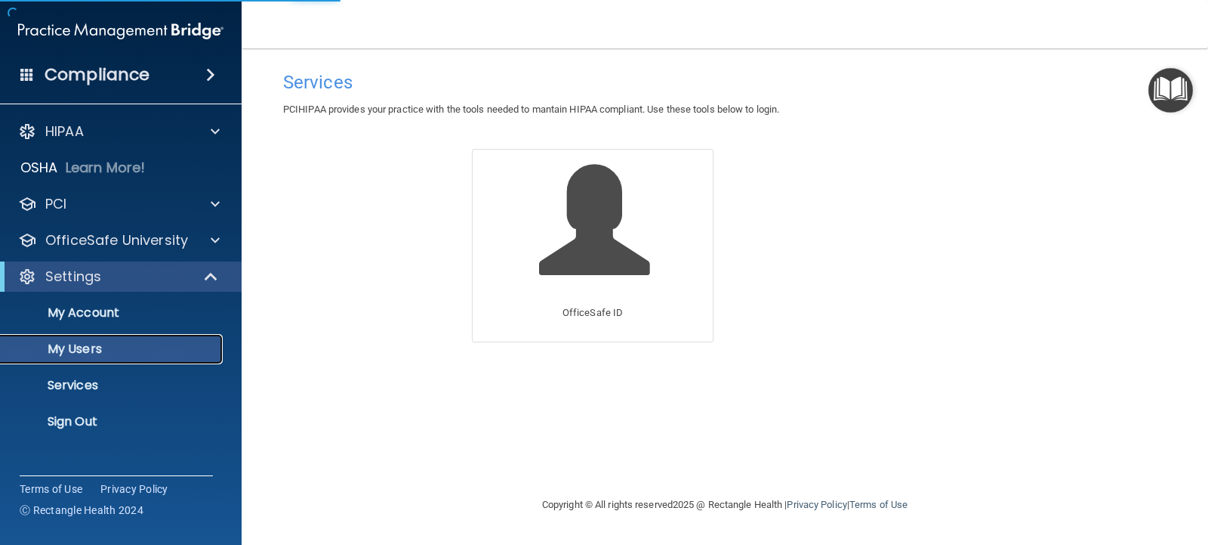
select select "20"
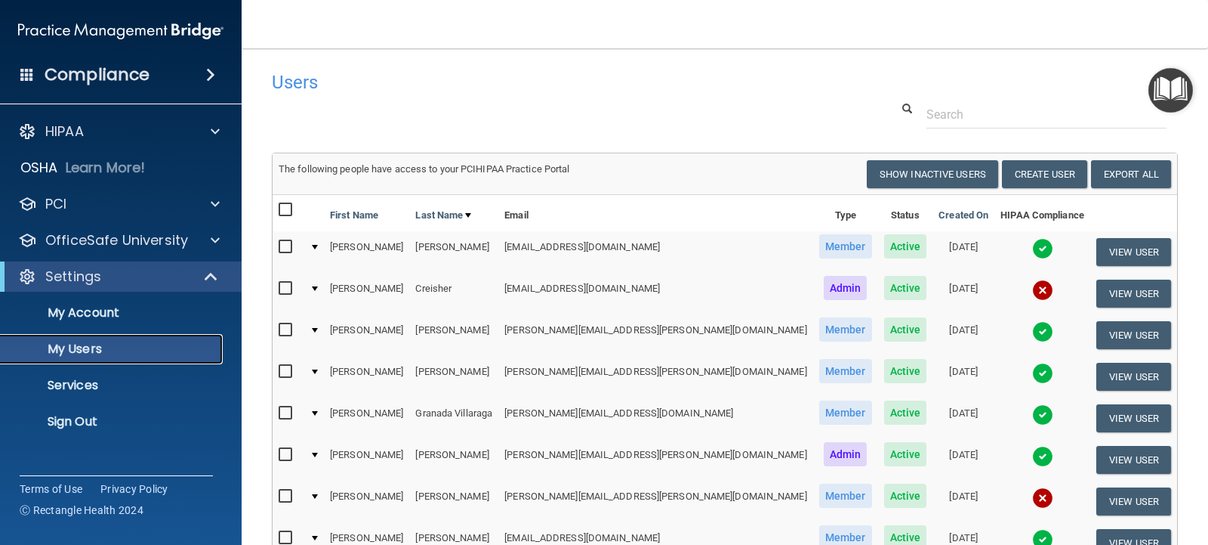
scroll to position [76, 0]
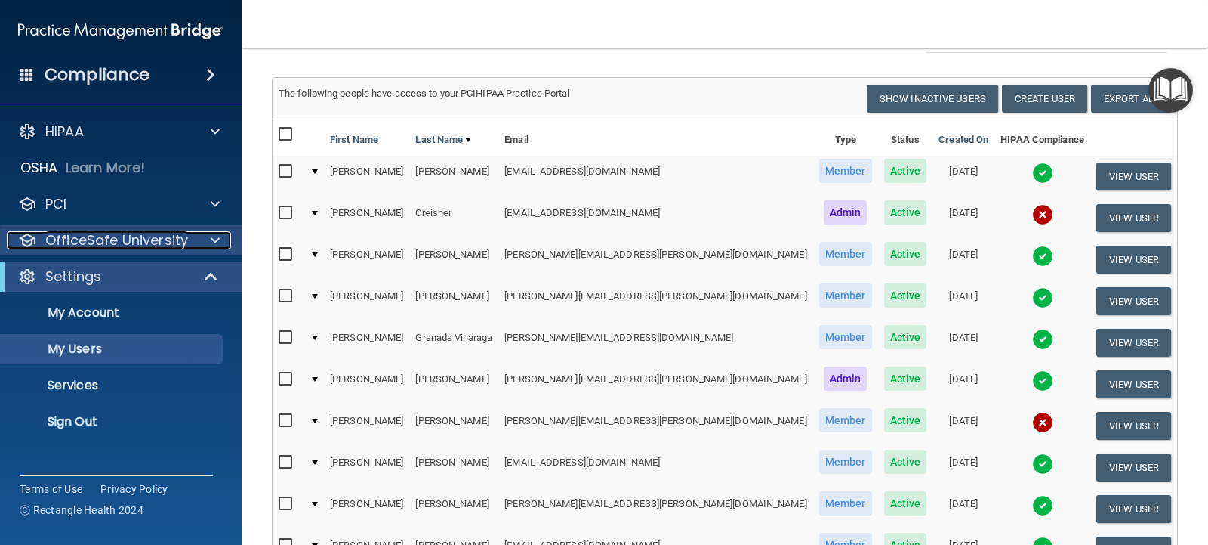
click at [163, 236] on p "OfficeSafe University" at bounding box center [116, 240] width 143 height 18
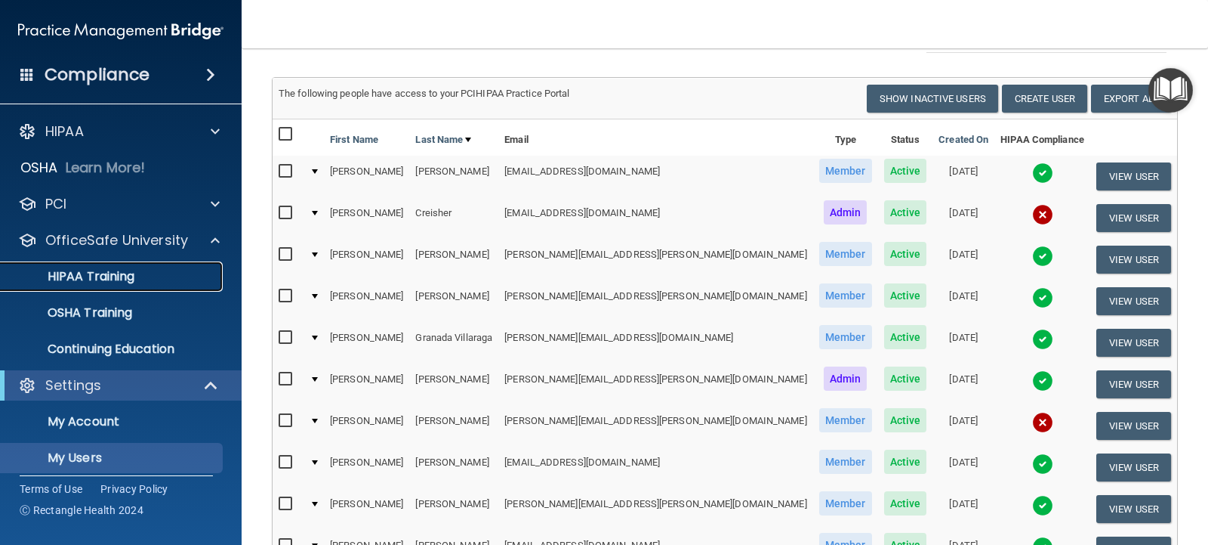
click at [91, 272] on p "HIPAA Training" at bounding box center [72, 276] width 125 height 15
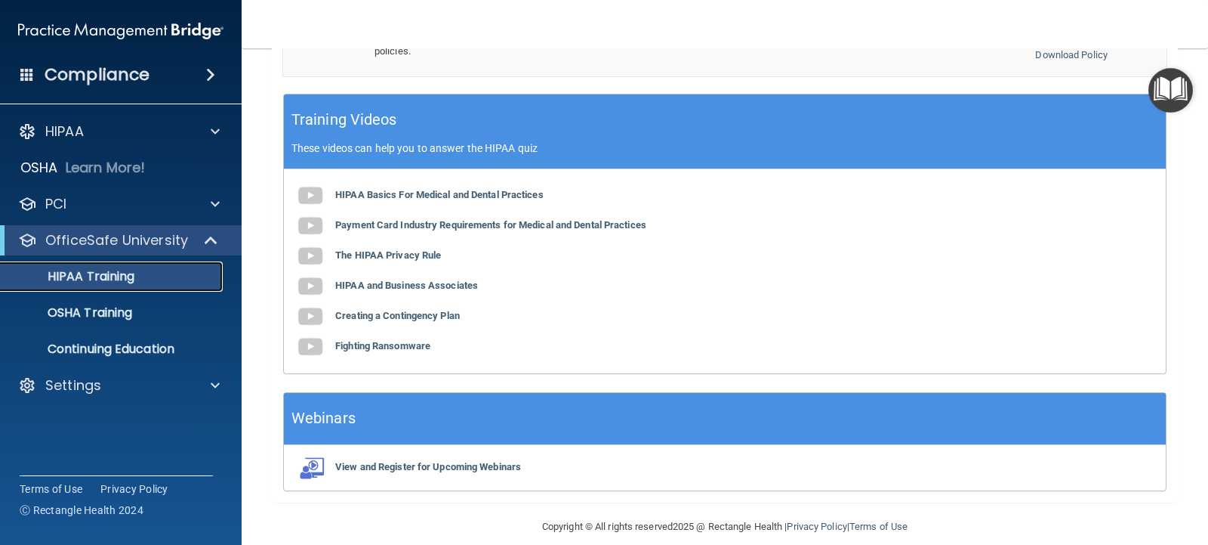
scroll to position [472, 0]
